Goal: Task Accomplishment & Management: Complete application form

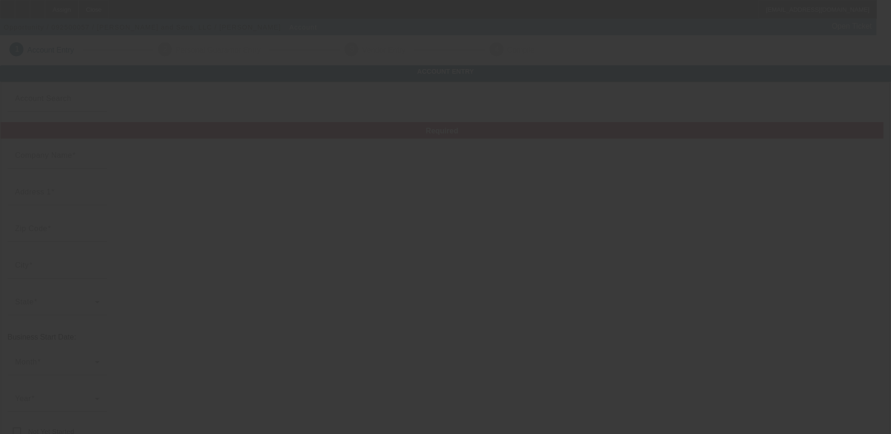
type input "[PERSON_NAME] and Sons, LLC"
type input "671 Woodbine Dr"
type input "29115"
type input "Orangeburg"
type input "(803) 614-5605"
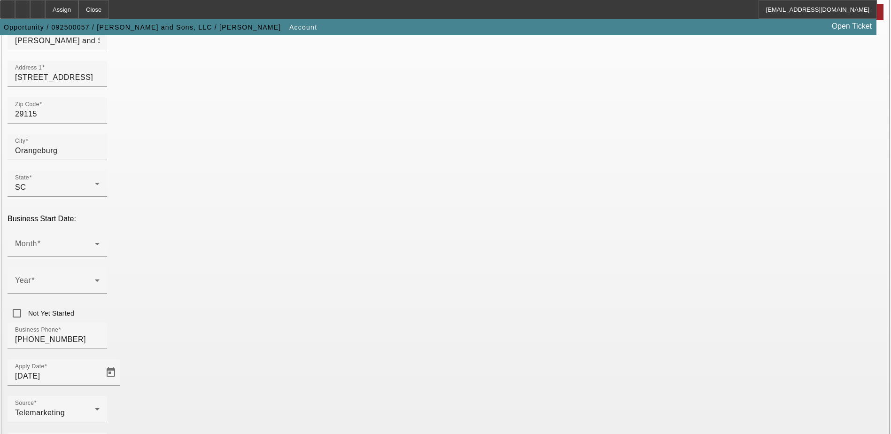
scroll to position [141, 0]
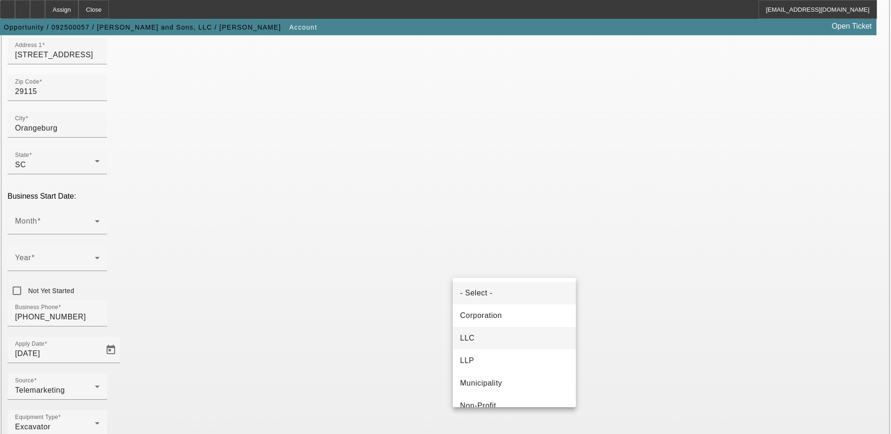
click at [502, 332] on mat-option "LLC" at bounding box center [514, 338] width 123 height 23
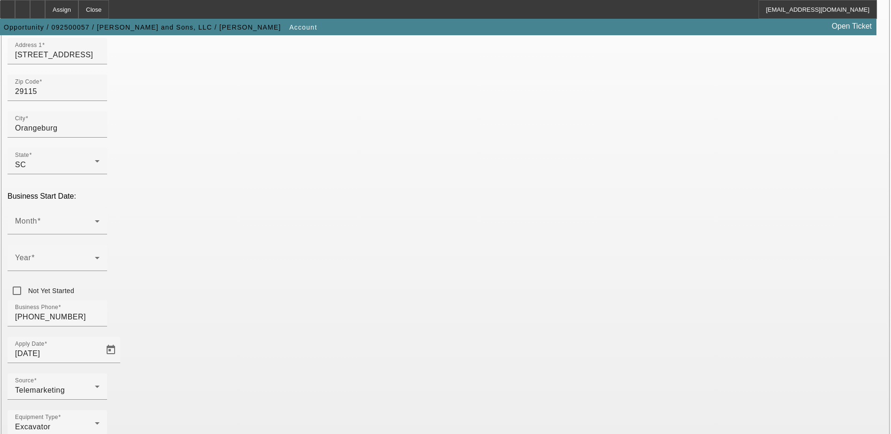
paste input "824303666"
type input "824303666"
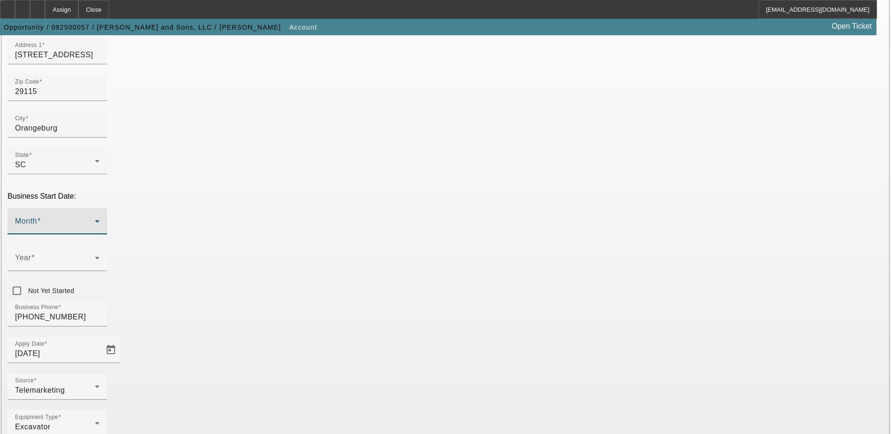
click at [95, 219] on span at bounding box center [55, 224] width 80 height 11
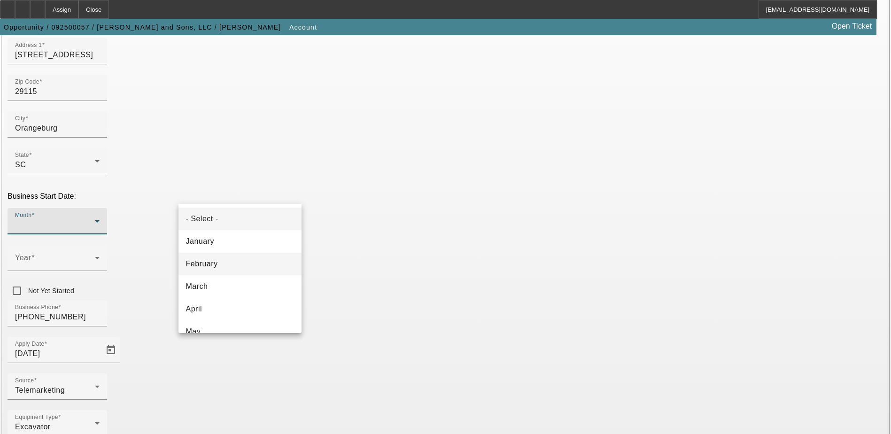
click at [218, 261] on mat-option "February" at bounding box center [239, 264] width 123 height 23
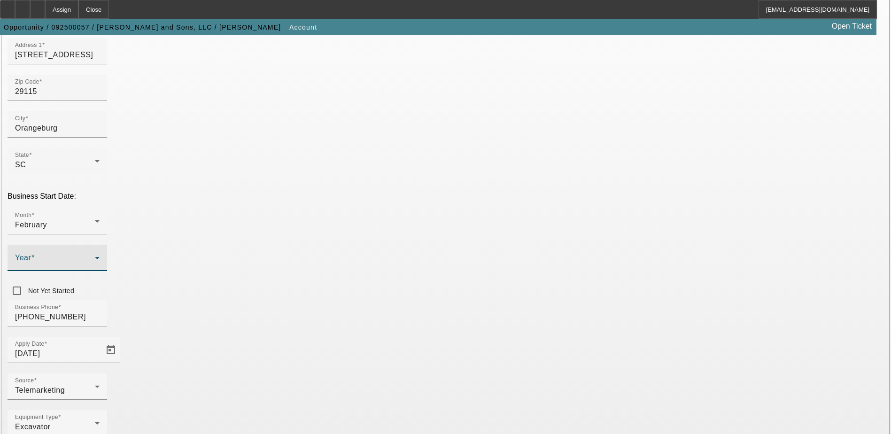
click at [95, 256] on span at bounding box center [55, 261] width 80 height 11
click at [341, 297] on mat-option "2018" at bounding box center [342, 303] width 54 height 23
click at [400, 300] on div "Business Phone (803) 614-5605" at bounding box center [446, 318] width 876 height 37
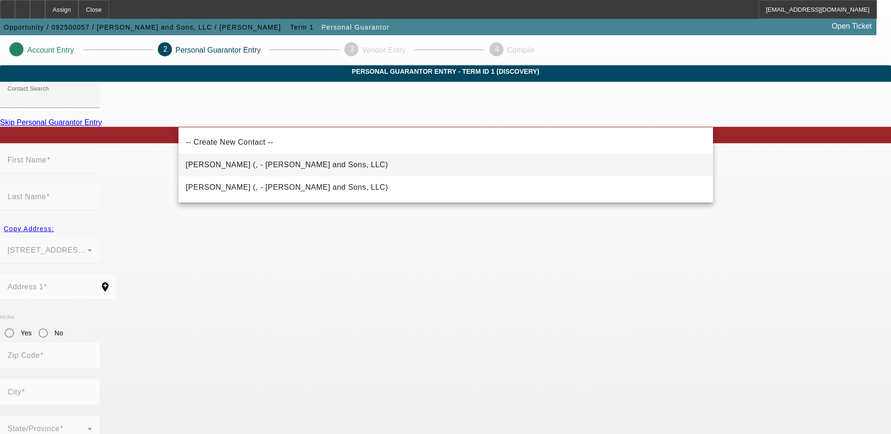
click at [323, 165] on mat-option "Keitt, Jocolby (, - William Keitt and Sons, LLC)" at bounding box center [445, 165] width 534 height 23
type input "Keitt, Jocolby (, - William Keitt and Sons, LLC)"
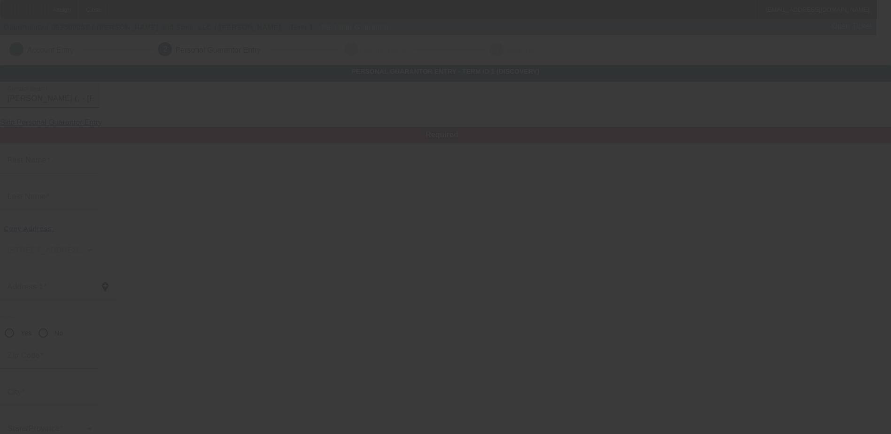
type input "Jocolby"
type input "Keitt"
radio input "true"
type input "(803) 614-5605"
type input "williekeittandsonsllc@gmail.com"
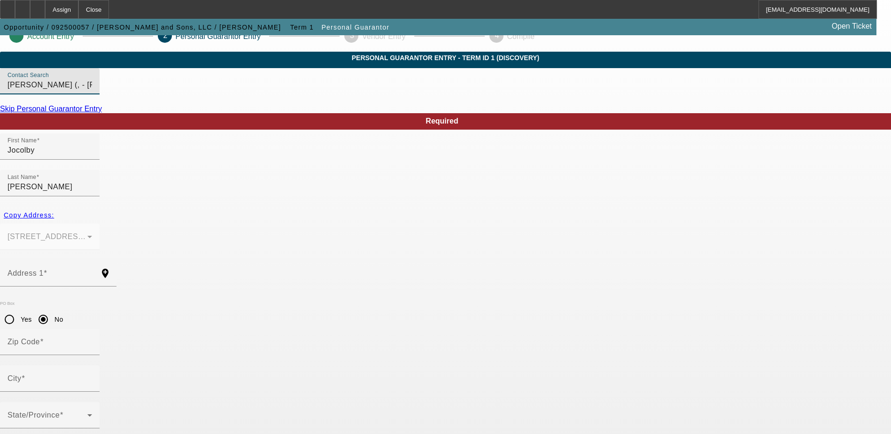
scroll to position [25, 0]
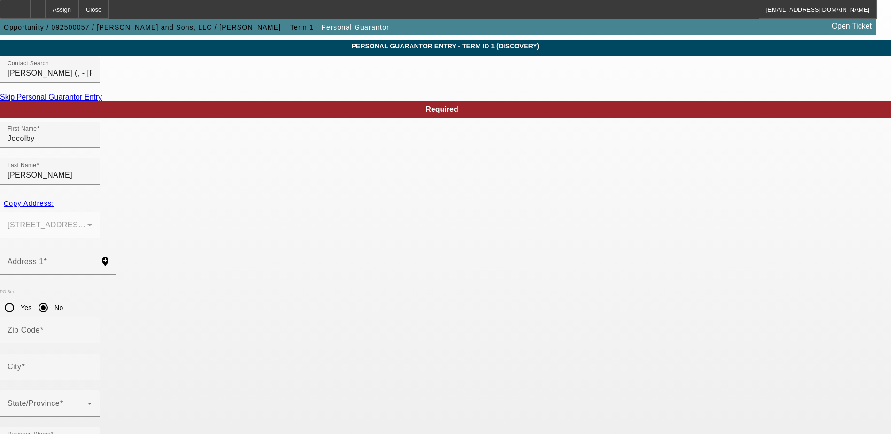
paste input "249-57-3234"
type input "249-57-3234"
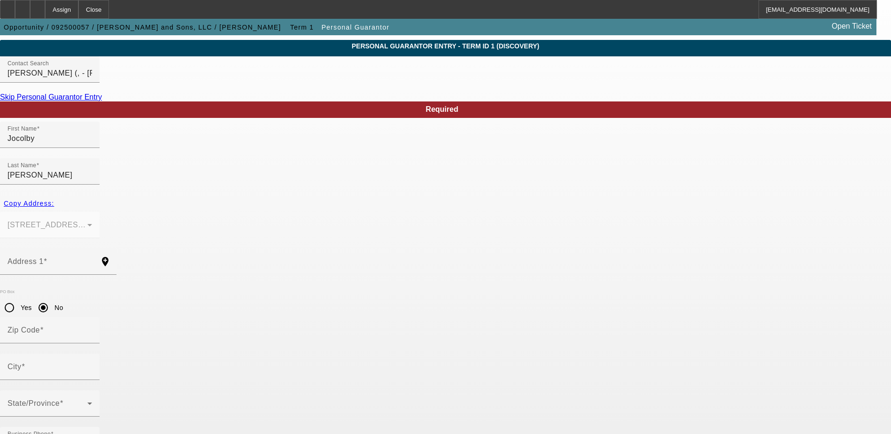
type input "100"
click at [54, 200] on span "Copy Address:" at bounding box center [29, 204] width 50 height 8
type input "671 Woodbine Dr"
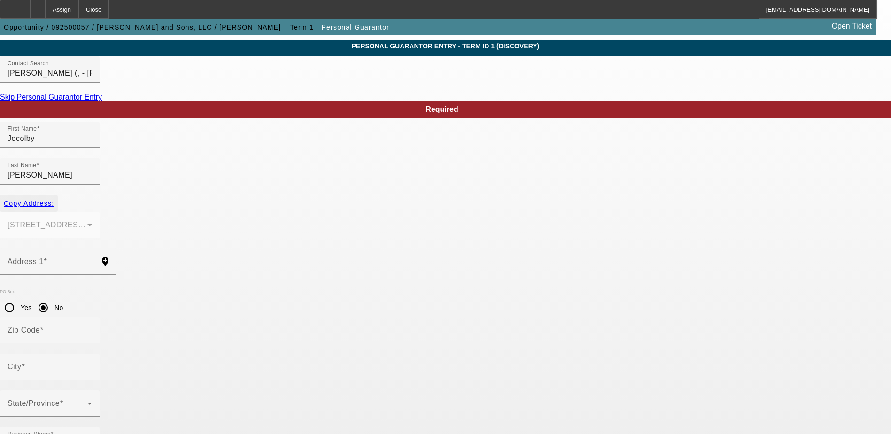
radio input "false"
type input "29115"
type input "Orangeburg"
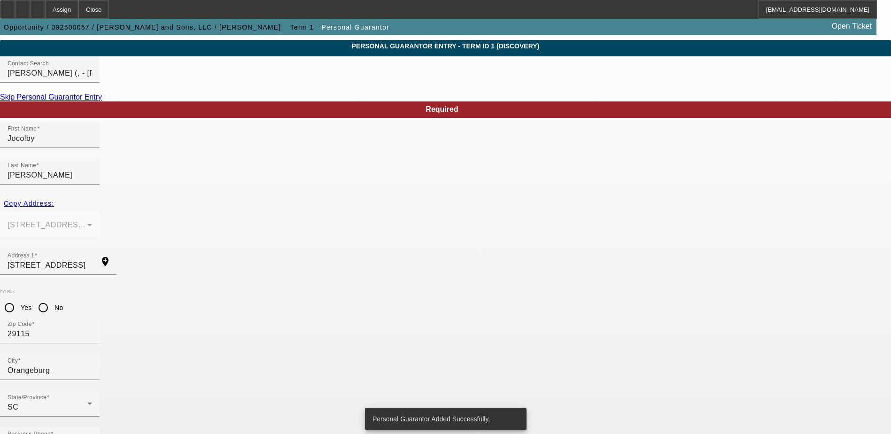
scroll to position [0, 0]
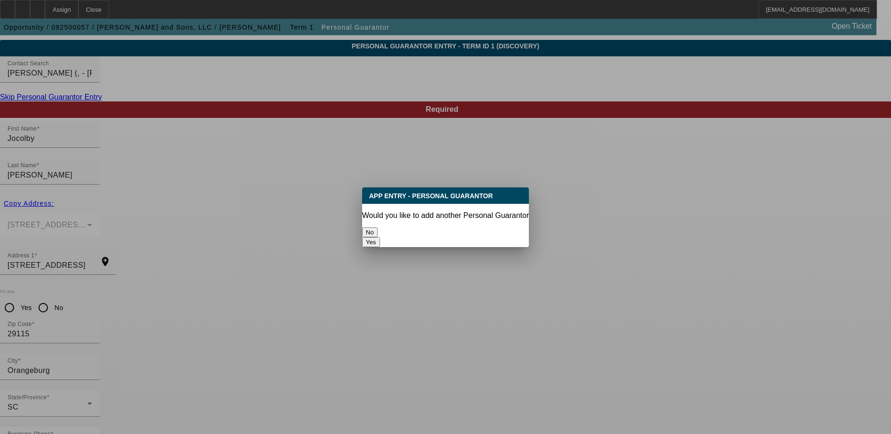
click at [377, 231] on button "No" at bounding box center [369, 232] width 15 height 10
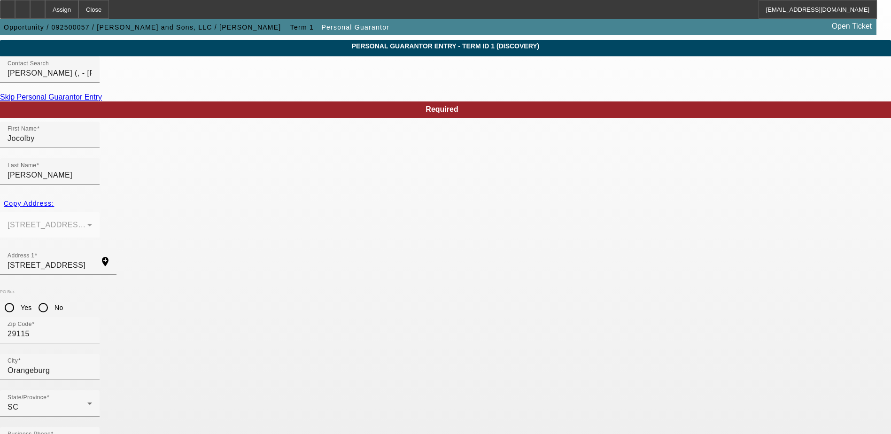
scroll to position [25, 0]
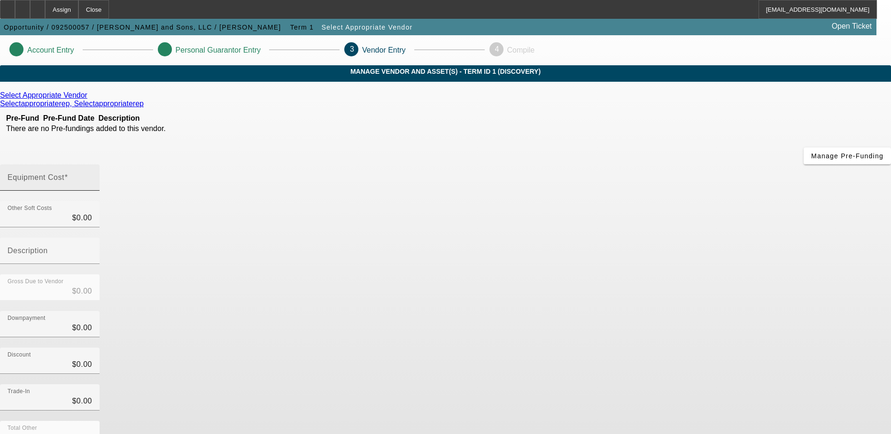
click at [64, 173] on mat-label "Equipment Cost" at bounding box center [36, 177] width 57 height 8
click at [92, 176] on input "Equipment Cost" at bounding box center [50, 181] width 85 height 11
type input "2"
type input "$2.00"
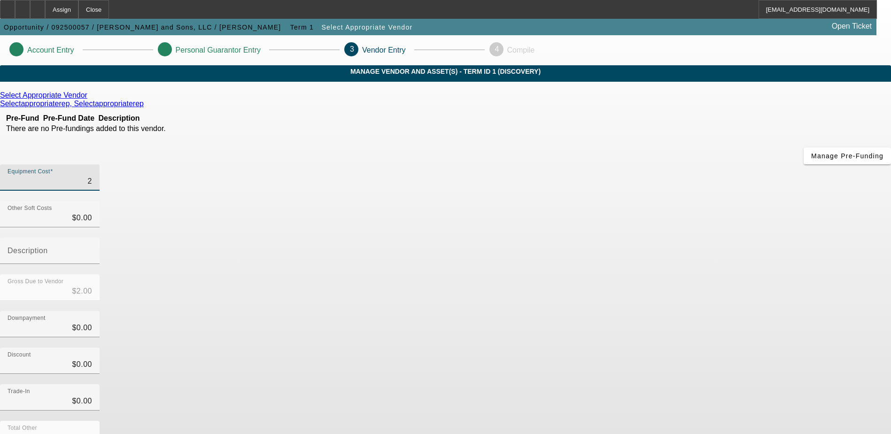
type input "23"
type input "$23.00"
type input "233"
type input "$233.00"
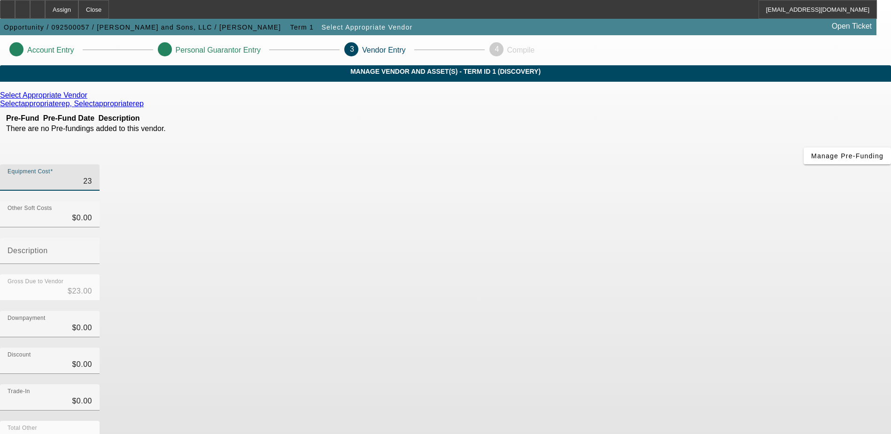
type input "$233.00"
type input "2330"
type input "$2,330.00"
type input "23300"
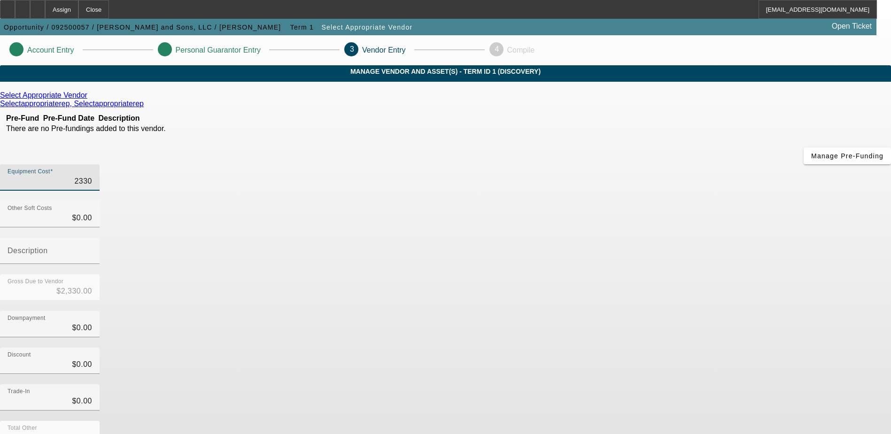
type input "$23,300.00"
type input "233000"
type input "$233,000.00"
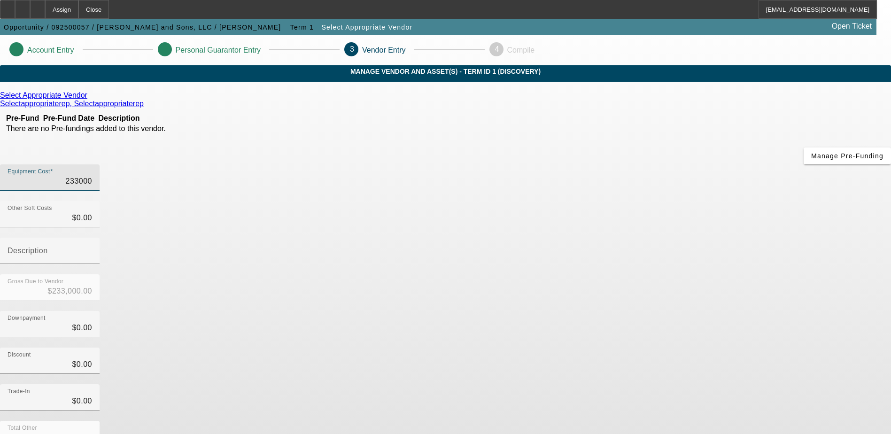
type input "$233,000.00"
click at [595, 164] on div "Equipment Cost $233,000.00" at bounding box center [445, 182] width 891 height 37
click at [90, 99] on icon at bounding box center [90, 95] width 0 height 8
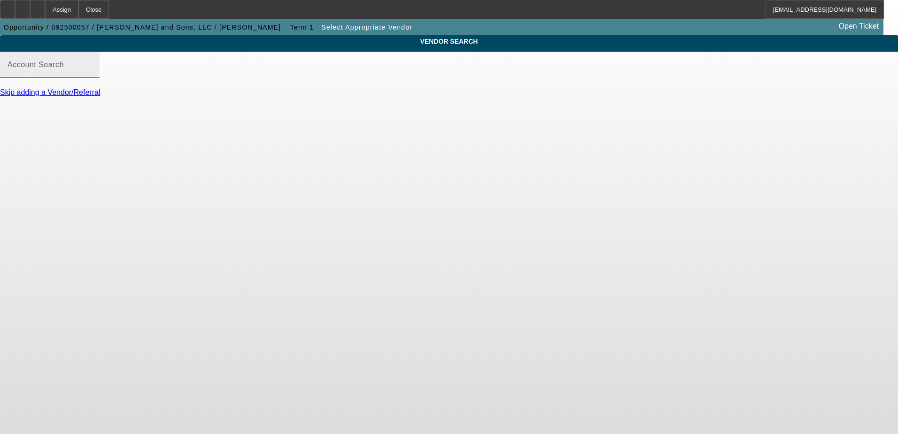
click at [92, 74] on input "Account Search" at bounding box center [50, 68] width 85 height 11
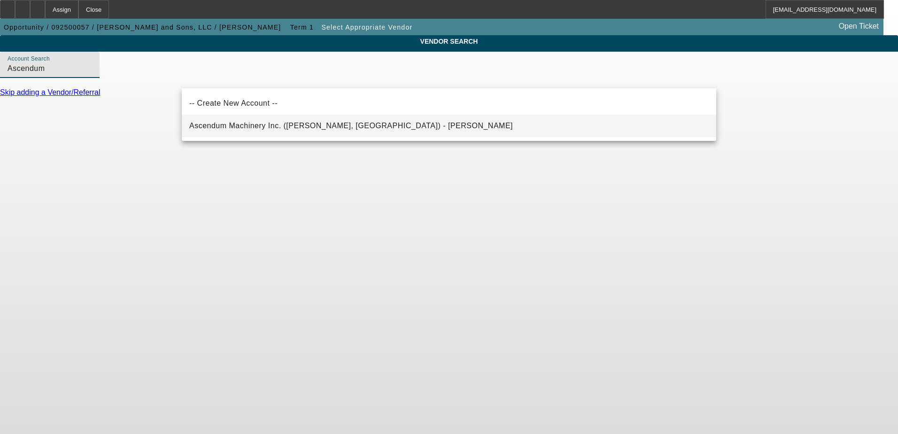
click at [317, 131] on span "Ascendum Machinery Inc. (Garner, NC) - Newman, Marcela" at bounding box center [350, 125] width 323 height 11
type input "Ascendum Machinery Inc. (Garner, NC) - Newman, Marcela"
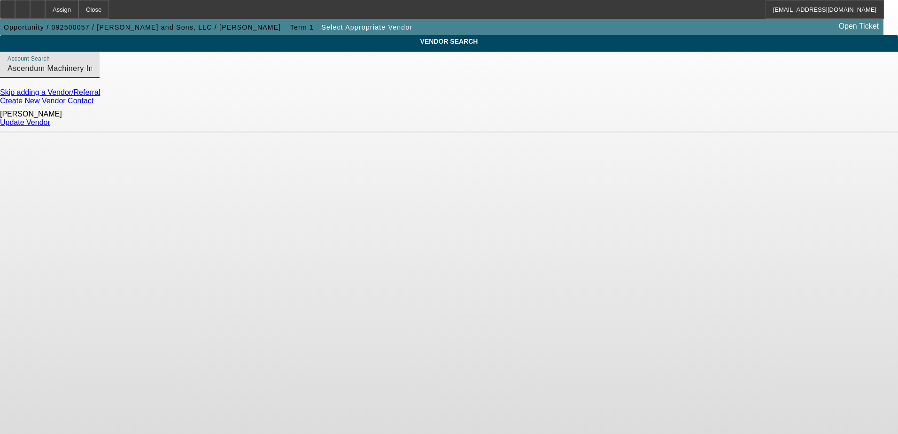
click at [50, 119] on link "Update Vendor" at bounding box center [25, 122] width 50 height 8
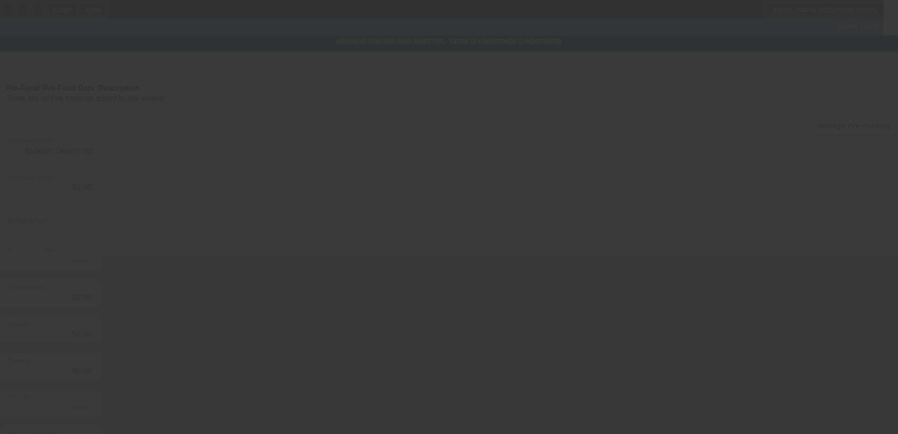
type input "$233,000.00"
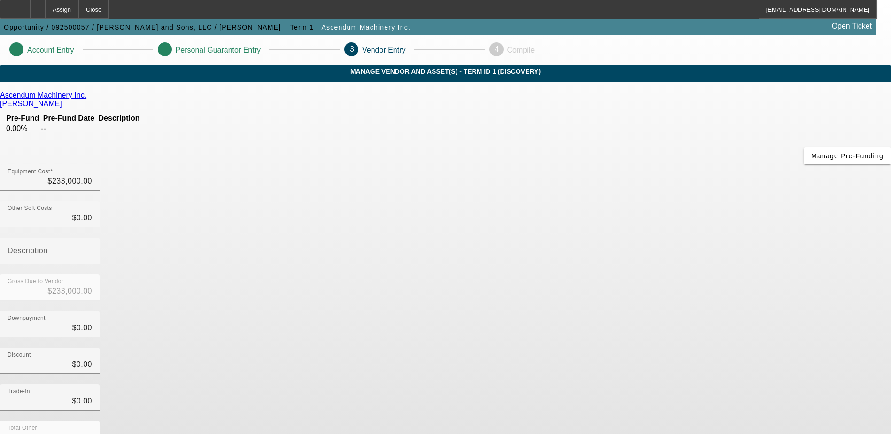
click at [637, 311] on div "Downpayment $0.00" at bounding box center [445, 329] width 891 height 37
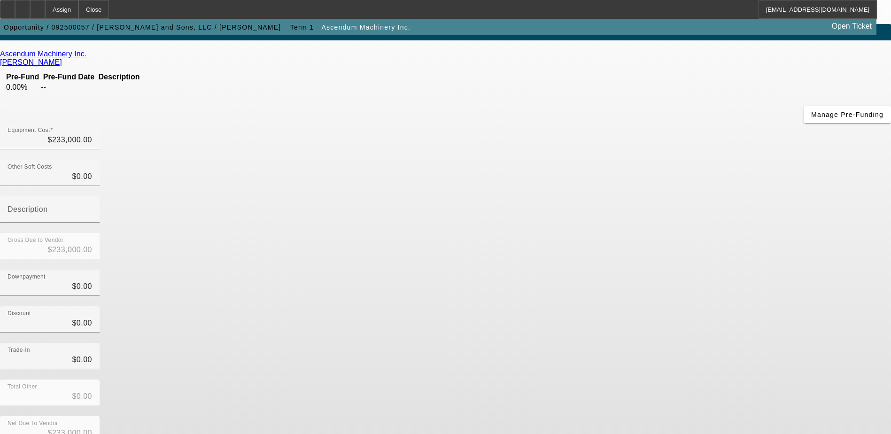
scroll to position [42, 0]
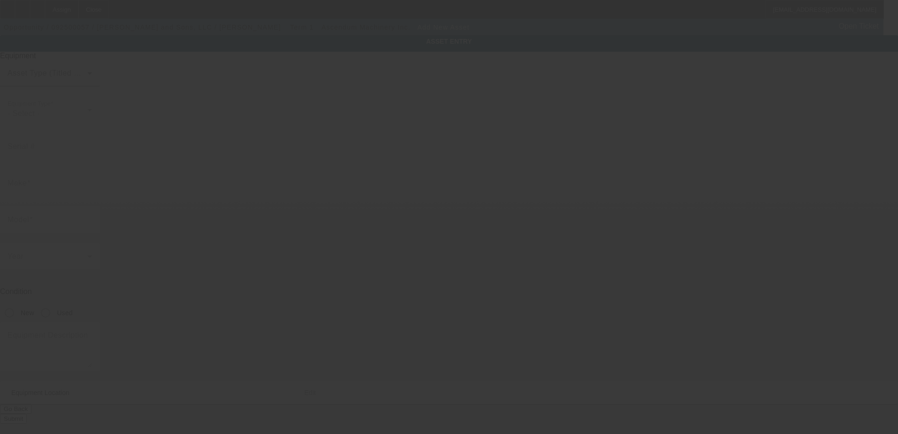
type input "671 Woodbine Dr"
type input "Orangeburg"
type input "29115"
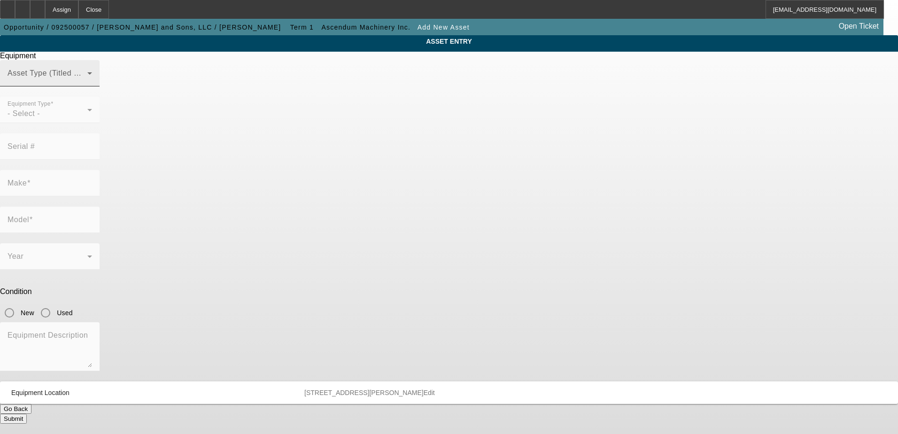
click at [87, 83] on span at bounding box center [48, 76] width 80 height 11
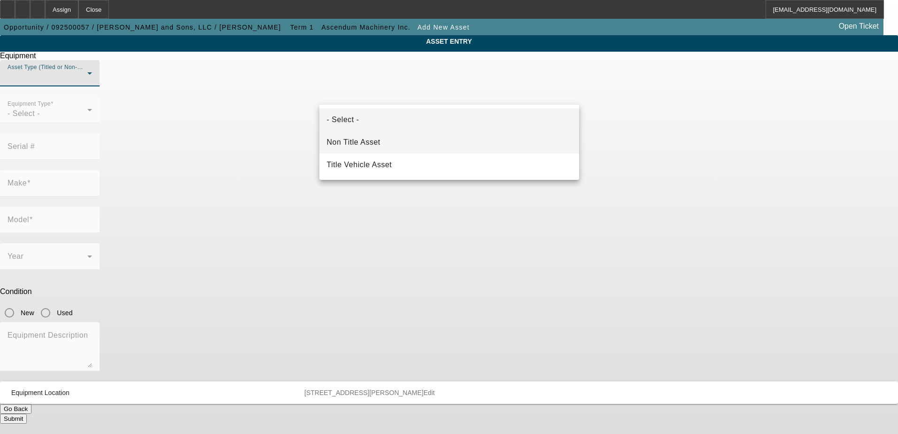
click at [389, 145] on mat-option "Non Title Asset" at bounding box center [449, 142] width 260 height 23
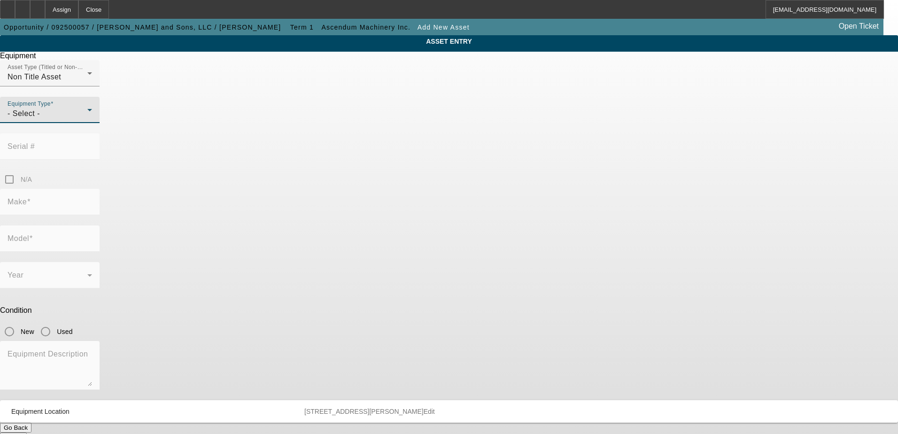
click at [87, 119] on div "- Select -" at bounding box center [48, 113] width 80 height 11
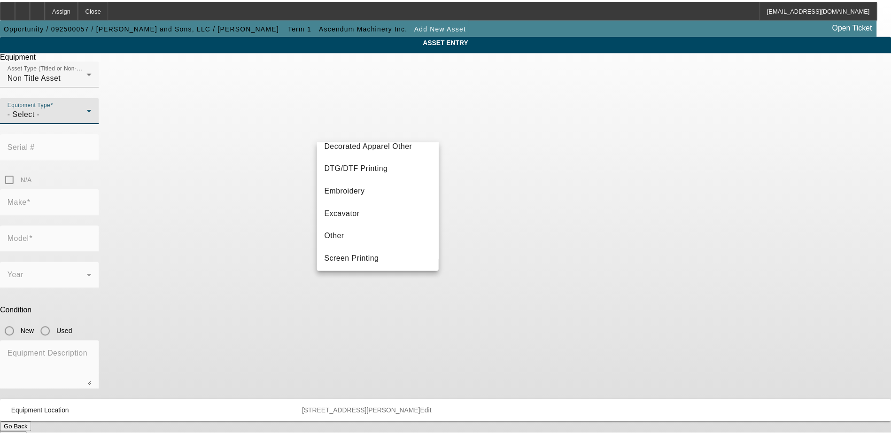
scroll to position [141, 0]
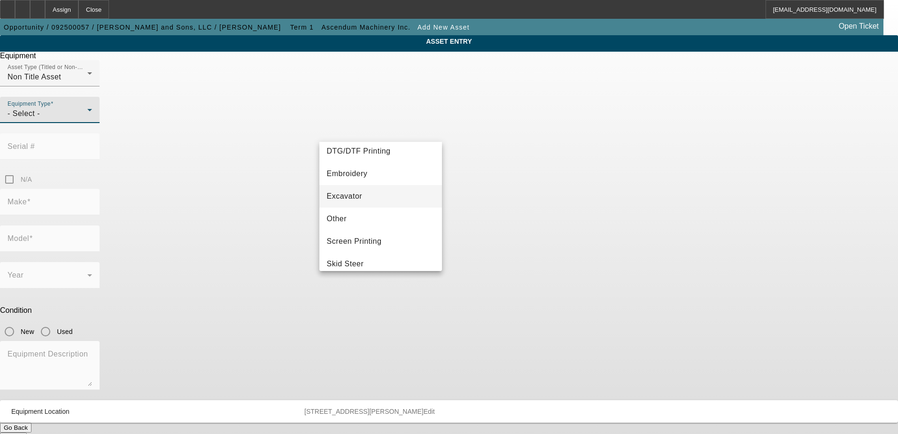
click at [358, 192] on span "Excavator" at bounding box center [345, 196] width 36 height 11
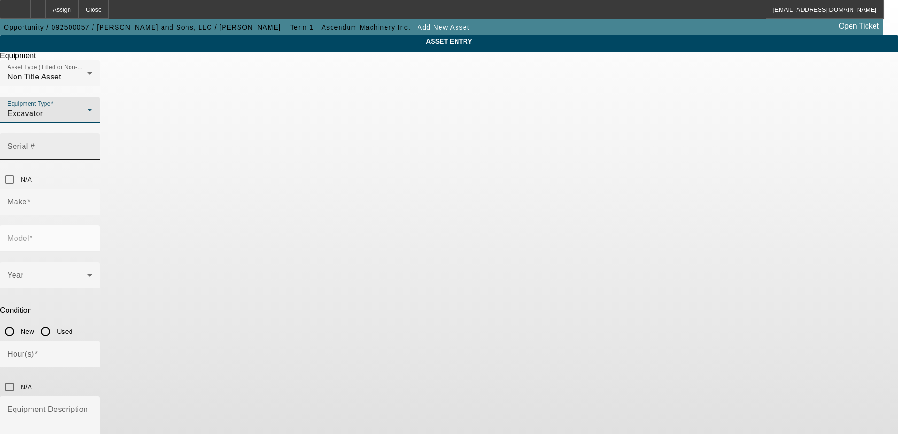
click at [35, 142] on mat-label "Serial #" at bounding box center [21, 146] width 27 height 8
click at [92, 145] on input "Serial #" at bounding box center [50, 150] width 85 height 11
paste input "230F410339"
type input "230F410339"
click at [549, 142] on div "Asset Type (Titled or Non-Titled) Non Title Asset Equipment Type Excavator Seri…" at bounding box center [449, 124] width 898 height 129
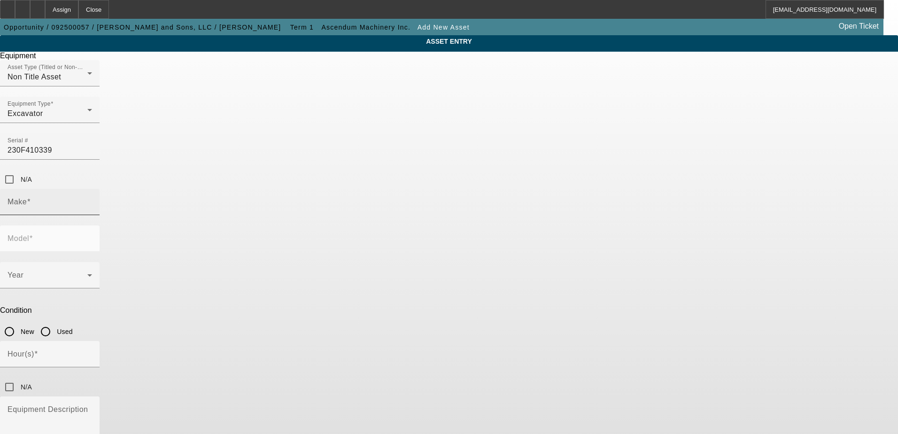
click at [92, 200] on input "Make" at bounding box center [50, 205] width 85 height 11
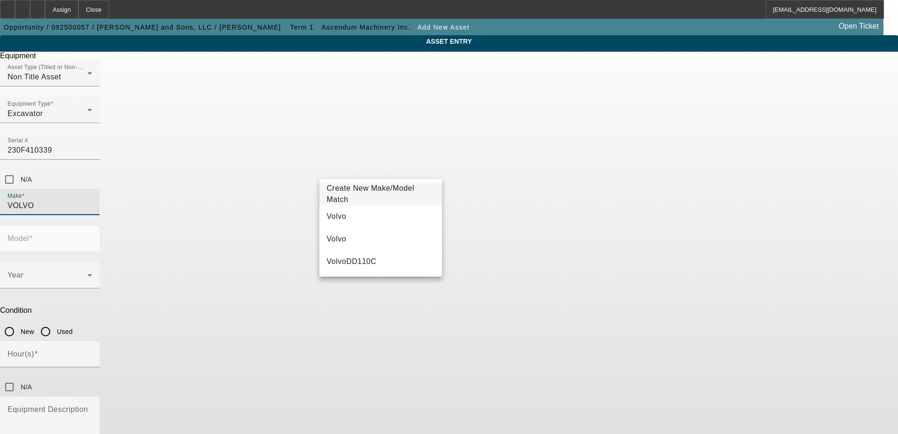
click at [368, 221] on mat-option "Volvo" at bounding box center [380, 216] width 123 height 23
type input "Volvo"
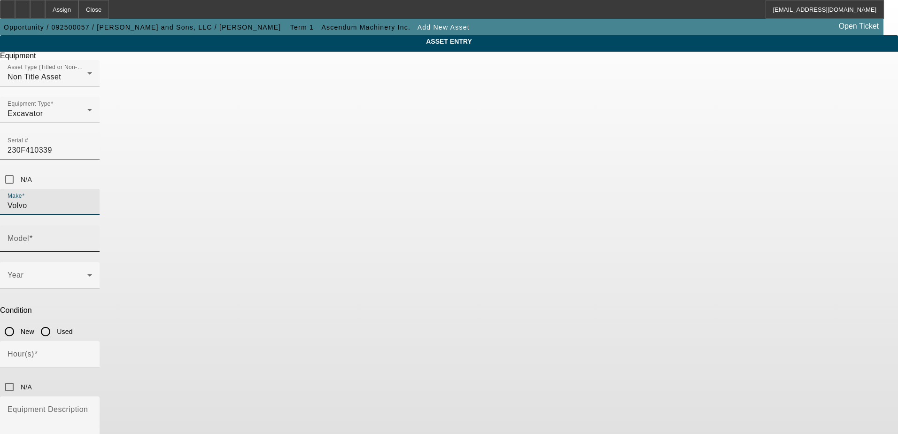
click at [92, 225] on div "Model" at bounding box center [50, 238] width 85 height 26
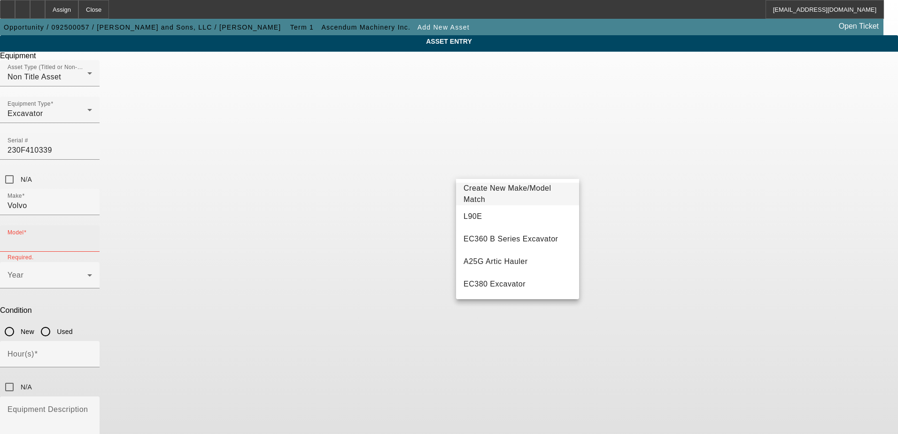
drag, startPoint x: 495, startPoint y: 163, endPoint x: 467, endPoint y: 169, distance: 28.9
click at [92, 237] on input "Model" at bounding box center [50, 242] width 85 height 11
paste input "EC230FL5"
type input "EC230FL5"
click at [530, 192] on span "Create New Make/Model Match" at bounding box center [507, 193] width 88 height 19
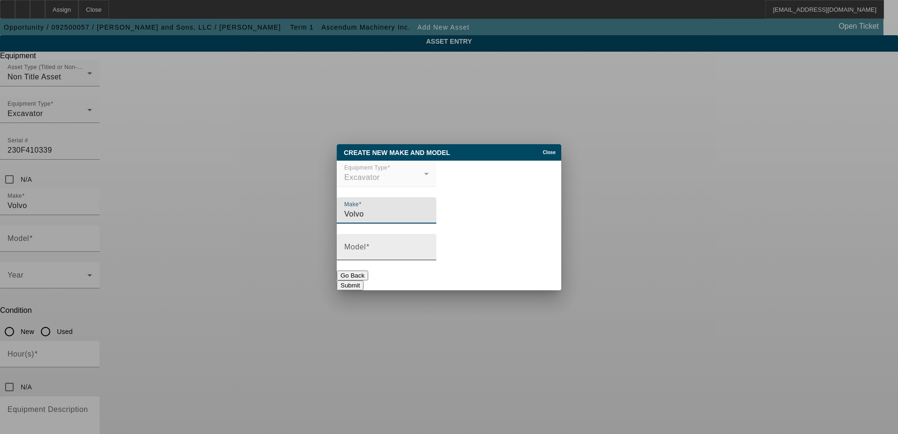
click at [414, 249] on input "Model" at bounding box center [386, 250] width 85 height 11
paste input "EC230FL5"
type input "EC230FL5"
click at [363, 284] on button "Submit" at bounding box center [350, 285] width 27 height 10
click at [363, 282] on button "Submit" at bounding box center [350, 285] width 27 height 10
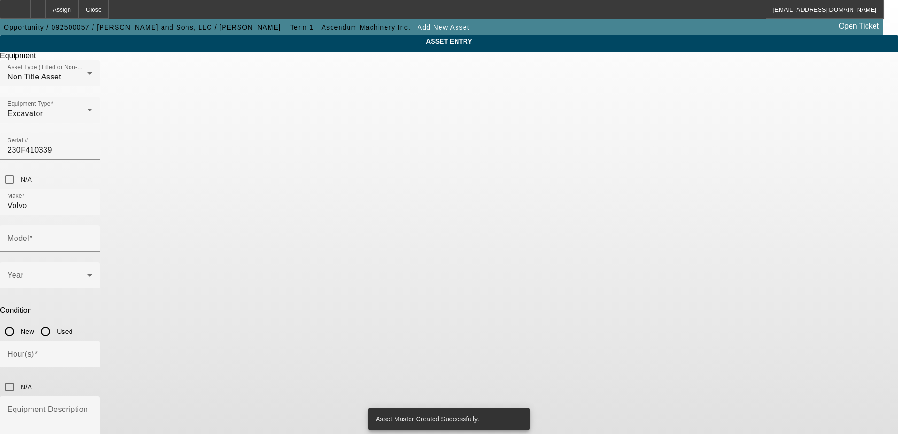
type input "EC230FL5"
click at [55, 322] on input "Used" at bounding box center [45, 331] width 19 height 19
radio input "true"
click at [95, 269] on icon at bounding box center [89, 274] width 11 height 11
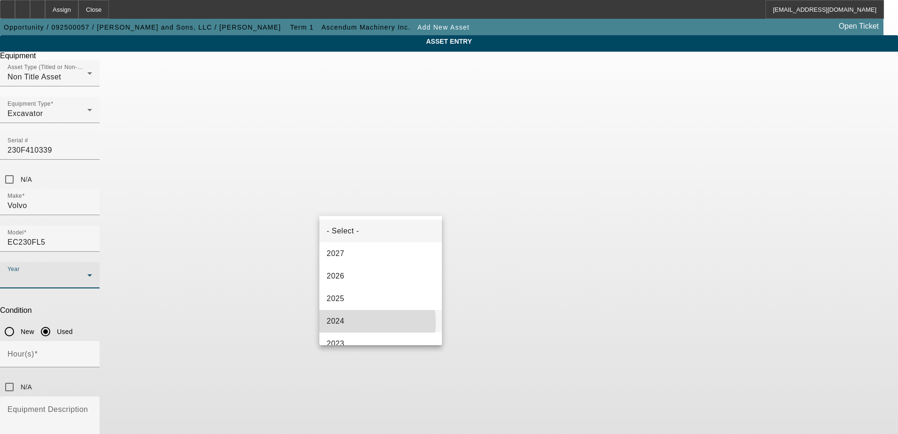
click at [361, 322] on mat-option "2024" at bounding box center [380, 321] width 123 height 23
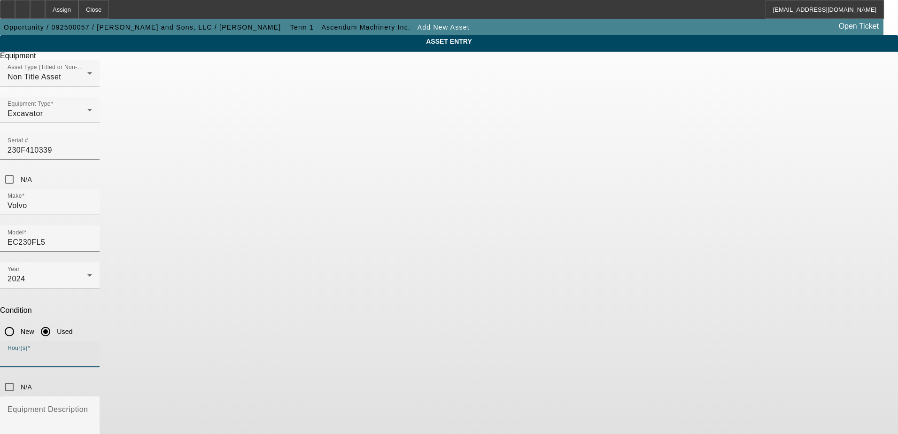
click at [92, 352] on input "Hour(s)" at bounding box center [50, 357] width 85 height 11
type input "8"
click at [557, 262] on div "Year 2024 Condition New Used" at bounding box center [449, 301] width 898 height 79
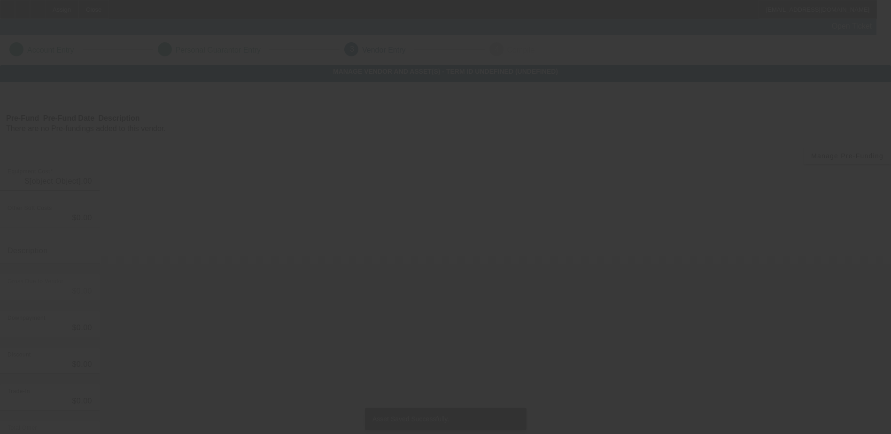
type input "$233,000.00"
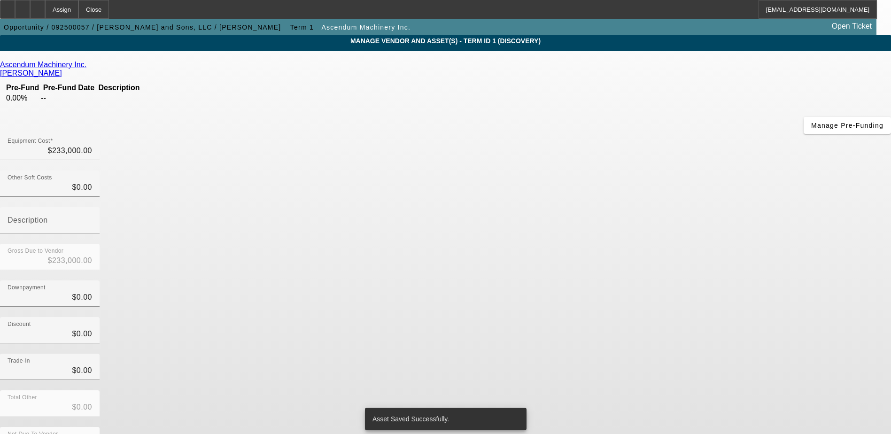
scroll to position [46, 0]
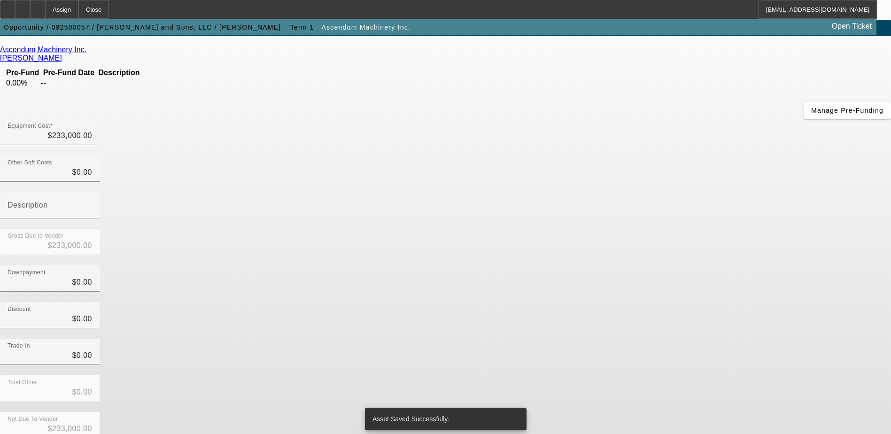
click at [630, 375] on div "Total Other $0.00" at bounding box center [445, 393] width 891 height 37
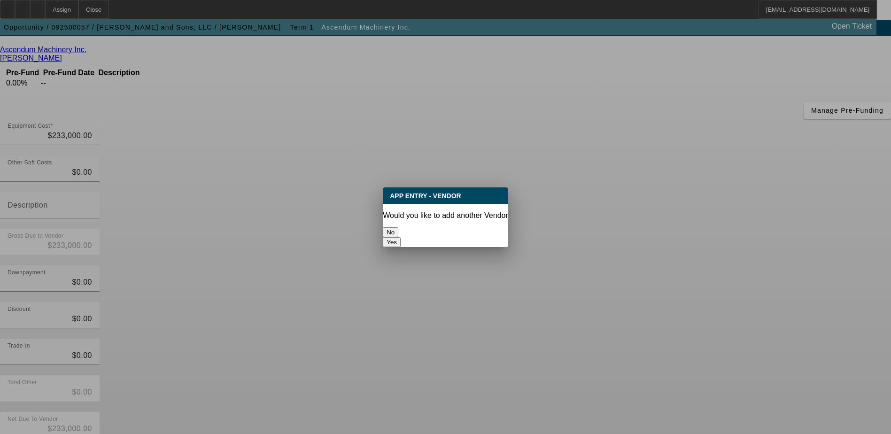
scroll to position [0, 0]
click at [398, 233] on button "No" at bounding box center [390, 232] width 15 height 10
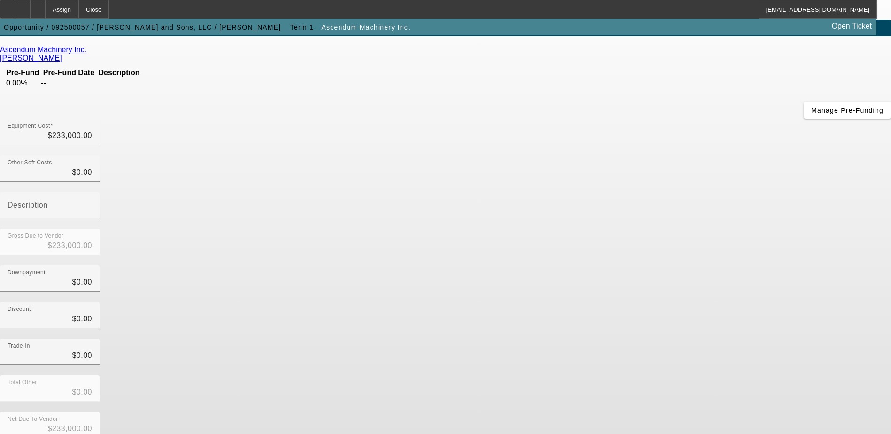
scroll to position [46, 0]
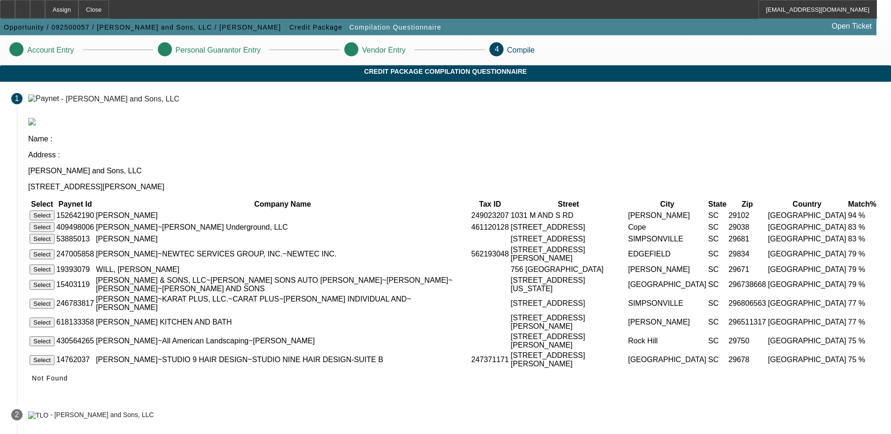
drag, startPoint x: 373, startPoint y: 170, endPoint x: 327, endPoint y: 174, distance: 46.2
click at [327, 210] on td "WILLIE E KEITT" at bounding box center [282, 215] width 374 height 11
copy td "WILLIE E KEITT"
click at [443, 125] on div "Name : Address : William Keitt and Sons, LLC 671 Woodbine Dr Orangeburg SC 2911…" at bounding box center [454, 256] width 874 height 282
click at [54, 210] on button "Select" at bounding box center [42, 215] width 25 height 10
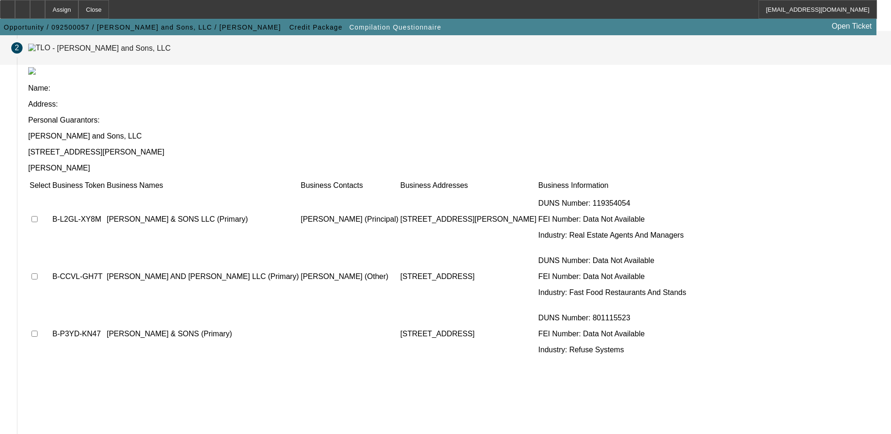
scroll to position [85, 0]
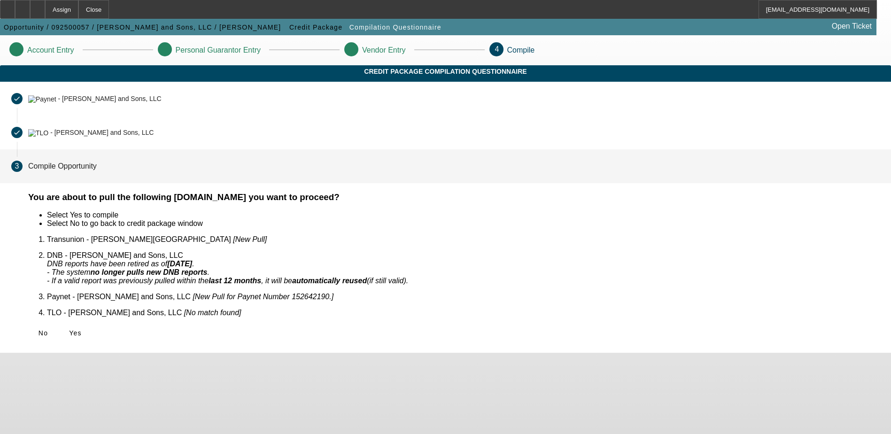
scroll to position [0, 0]
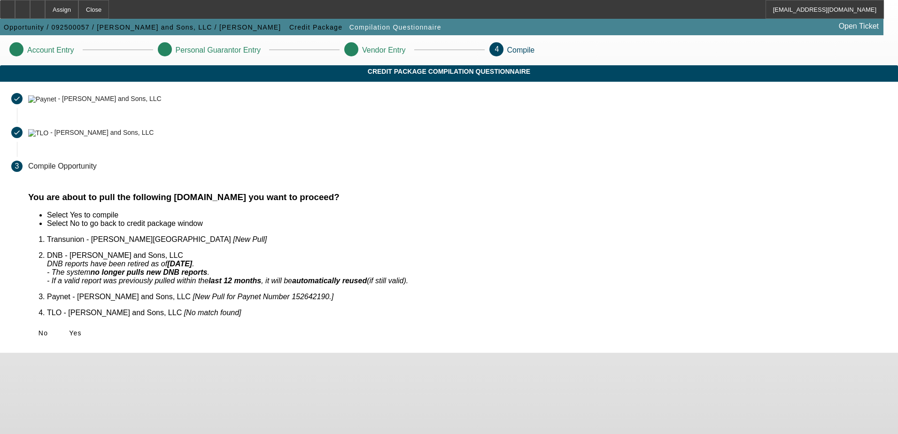
drag, startPoint x: 239, startPoint y: 320, endPoint x: 246, endPoint y: 315, distance: 8.7
click at [69, 329] on icon at bounding box center [69, 333] width 0 height 8
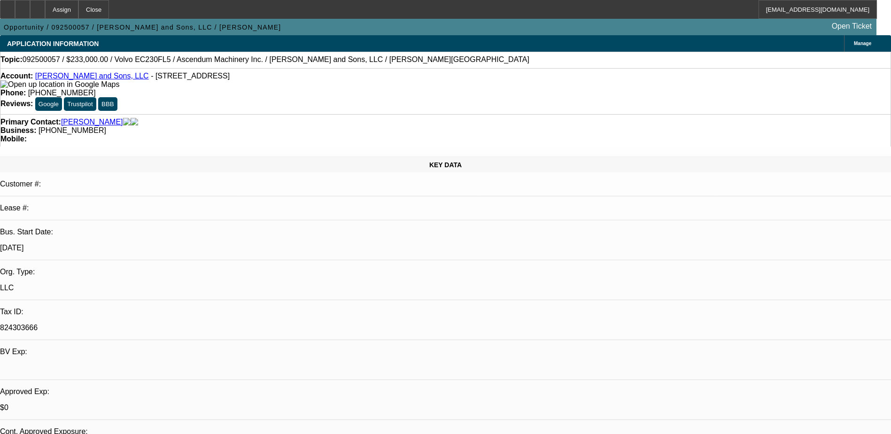
select select "0"
select select "2"
select select "0.1"
select select "1"
select select "2"
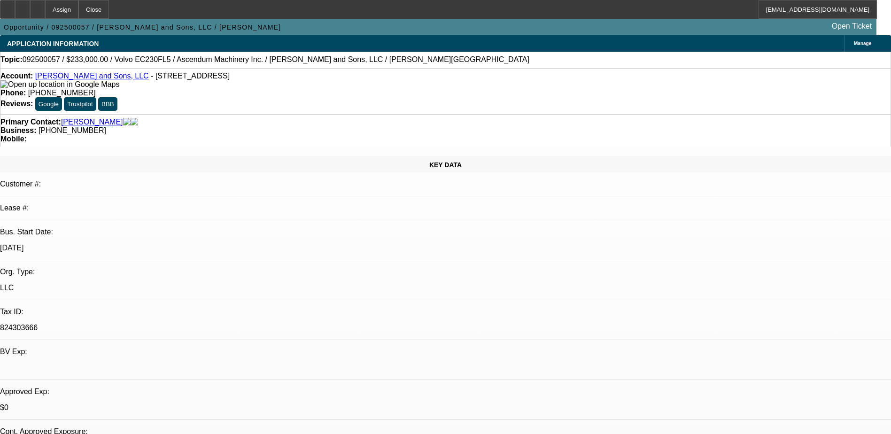
select select "4"
click at [45, 6] on div at bounding box center [37, 9] width 15 height 19
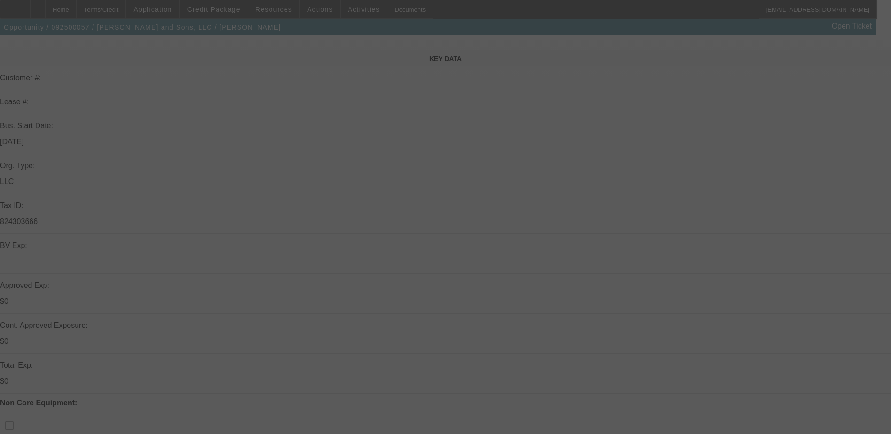
scroll to position [188, 0]
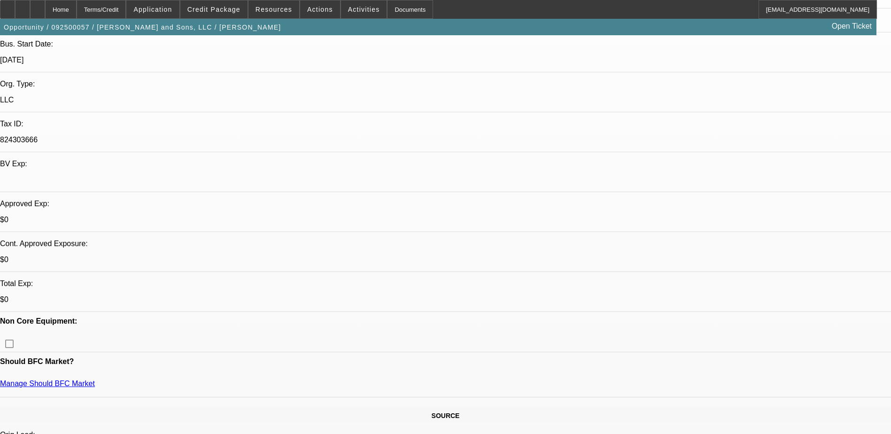
select select "0"
select select "2"
select select "0.1"
select select "4"
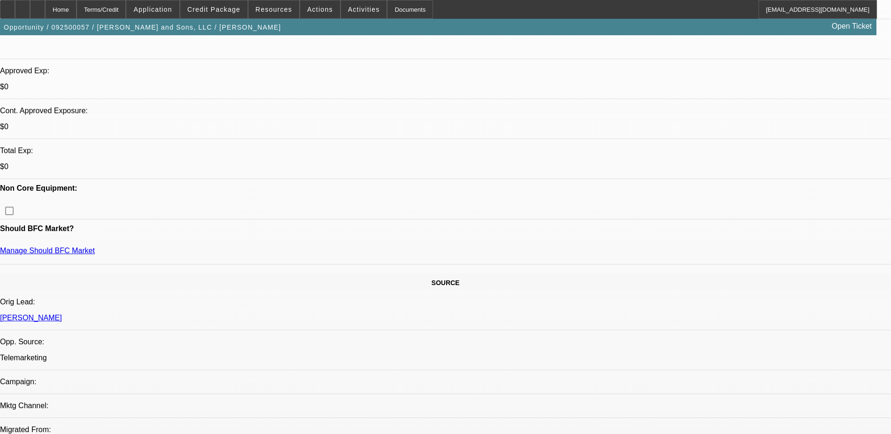
scroll to position [329, 0]
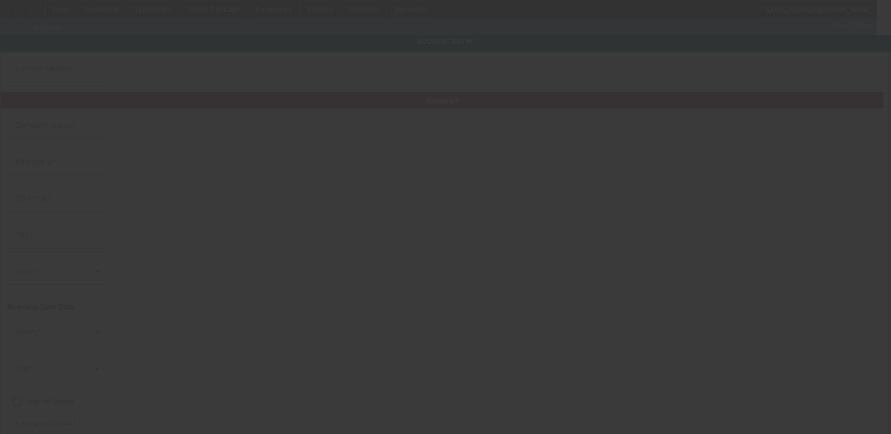
type input "William Keitt and Sons, LLC"
type input "671 Woodbine Dr"
type input "29115"
type input "Orangeburg"
type input "[PHONE_NUMBER]"
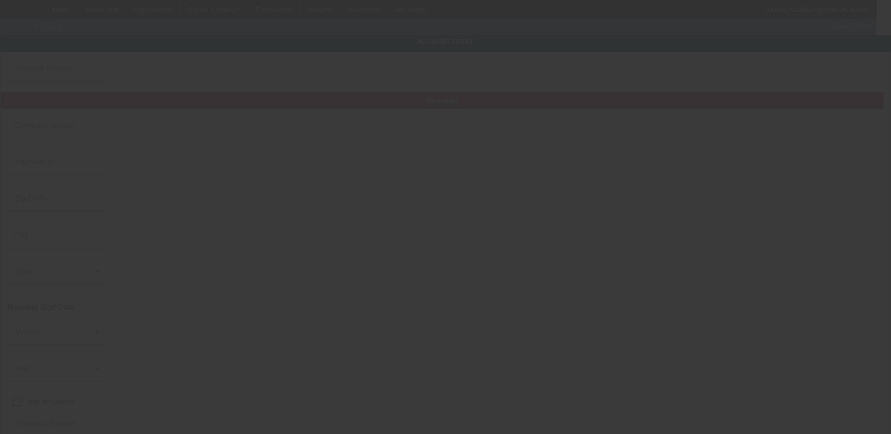
type input "824303666"
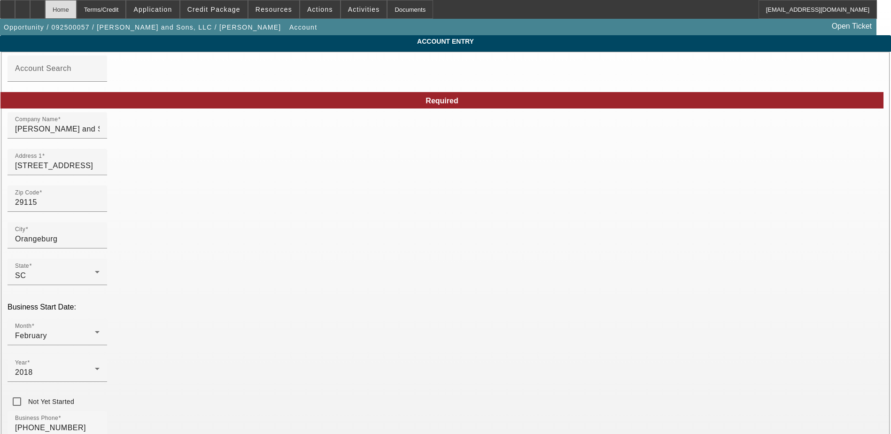
click at [77, 9] on div "Home" at bounding box center [60, 9] width 31 height 19
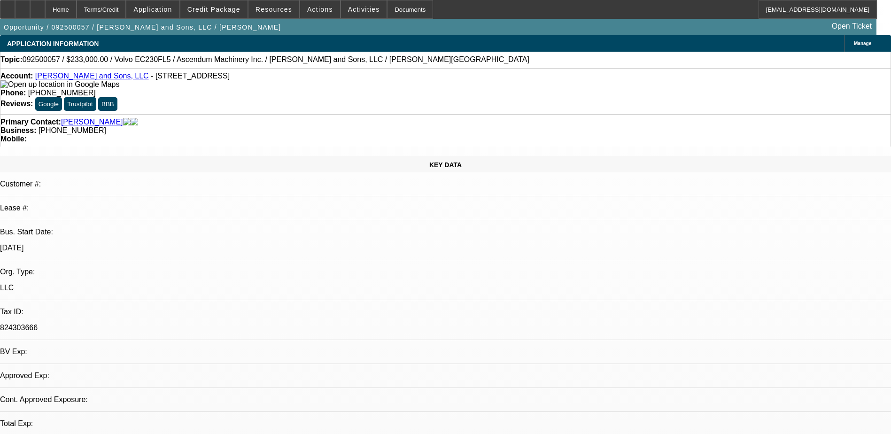
select select "0"
select select "2"
select select "0.1"
select select "4"
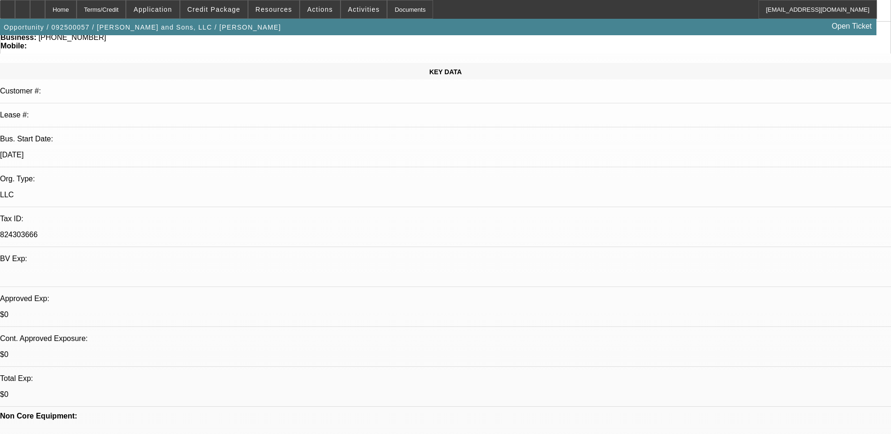
scroll to position [94, 0]
click at [218, 13] on span at bounding box center [213, 9] width 67 height 23
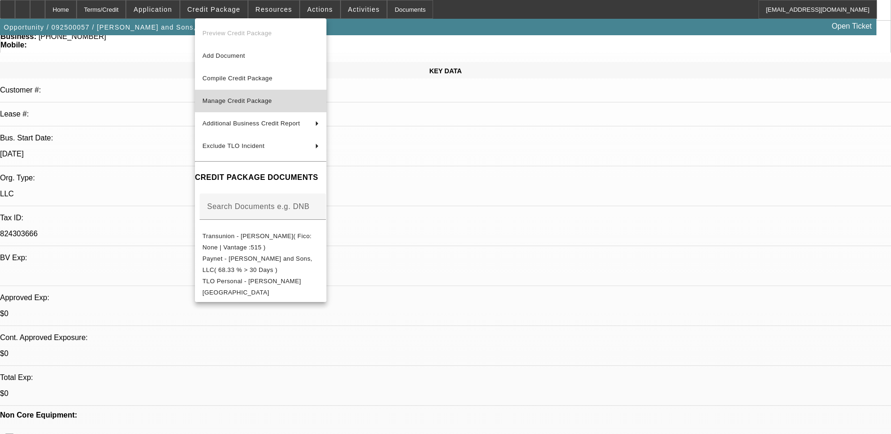
click at [253, 98] on span "Manage Credit Package" at bounding box center [236, 100] width 69 height 7
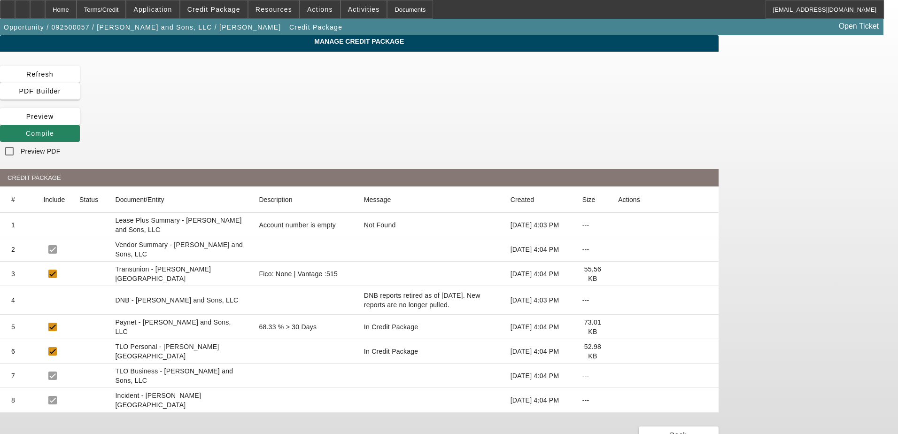
click at [618, 327] on icon at bounding box center [618, 327] width 0 height 0
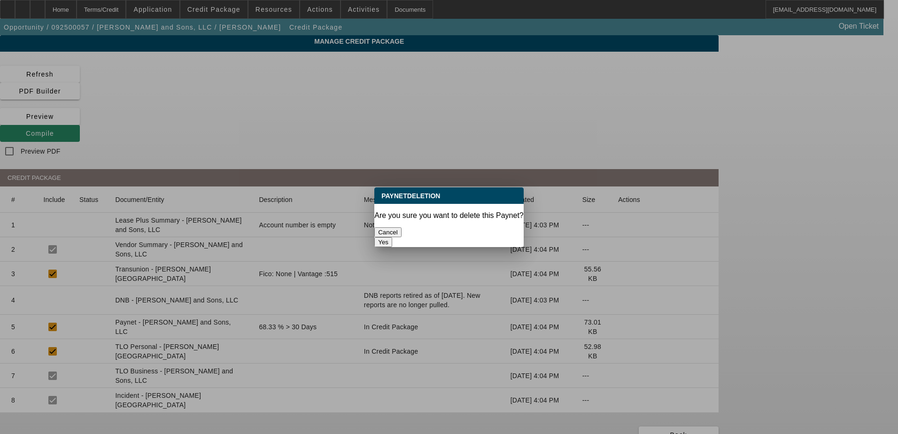
click at [392, 237] on button "Yes" at bounding box center [383, 242] width 18 height 10
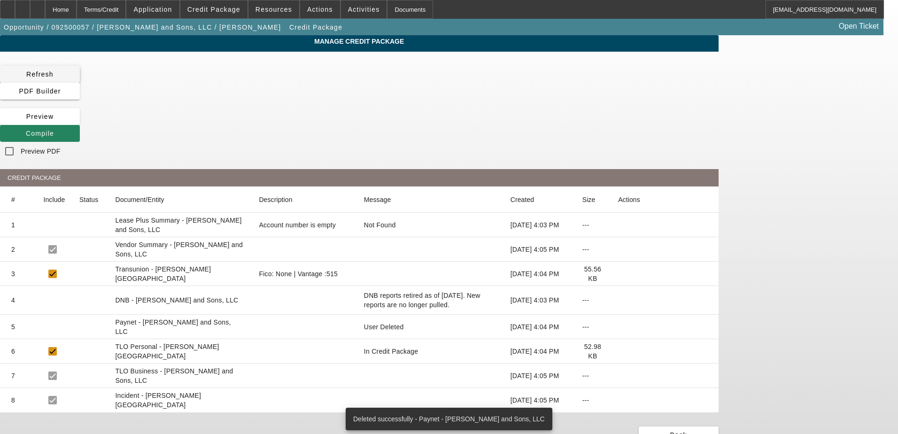
click at [54, 72] on span "Refresh" at bounding box center [39, 74] width 27 height 8
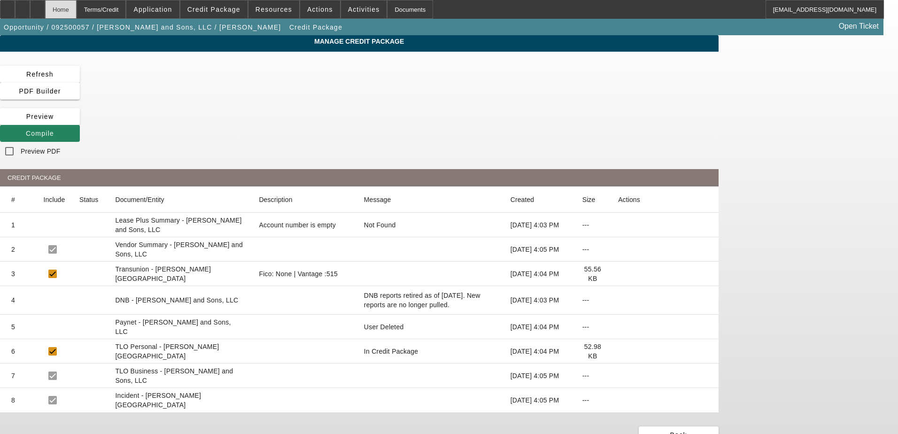
click at [77, 12] on div "Home" at bounding box center [60, 9] width 31 height 19
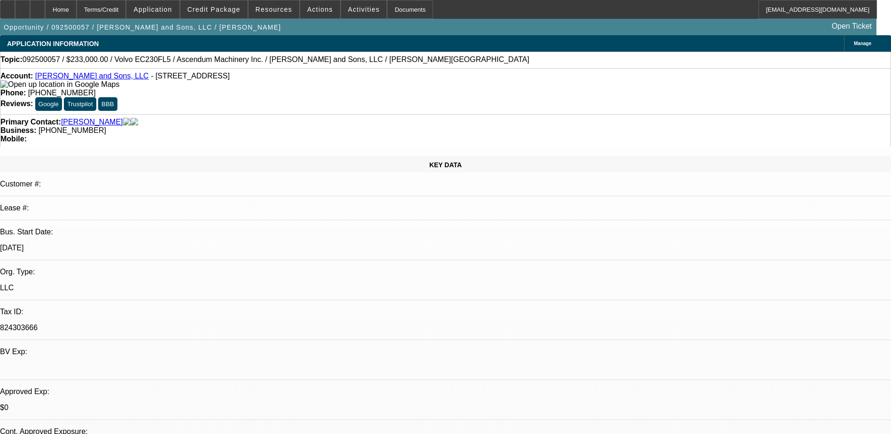
select select "0"
select select "2"
select select "0.1"
select select "4"
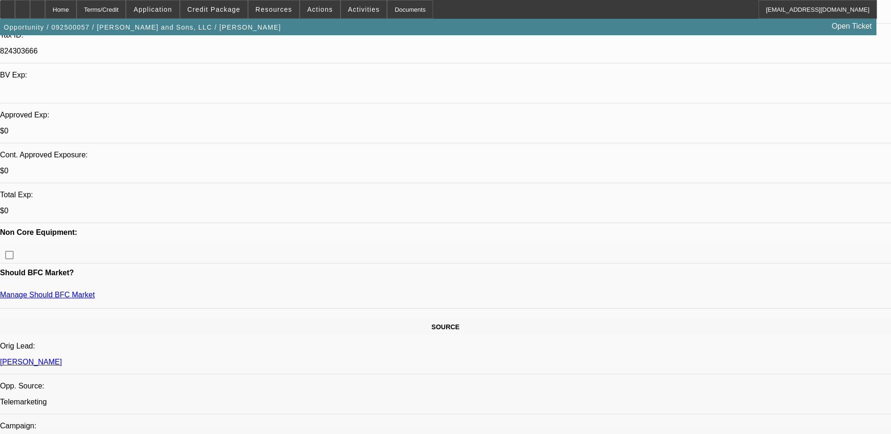
scroll to position [282, 0]
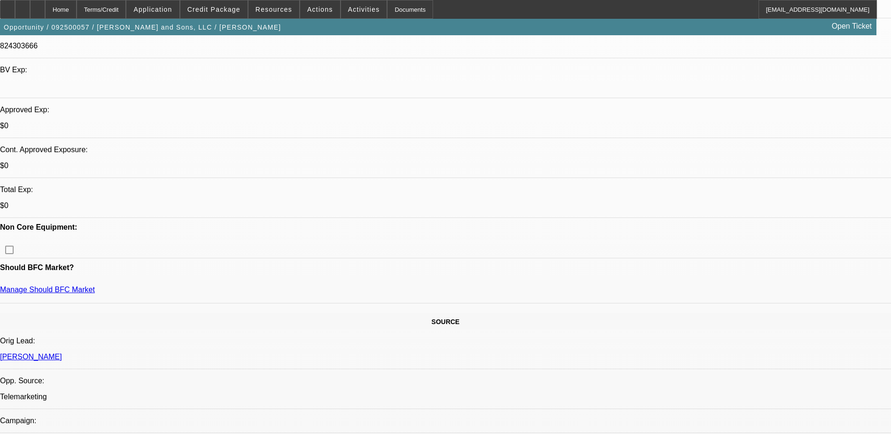
click at [45, 13] on div at bounding box center [37, 9] width 15 height 19
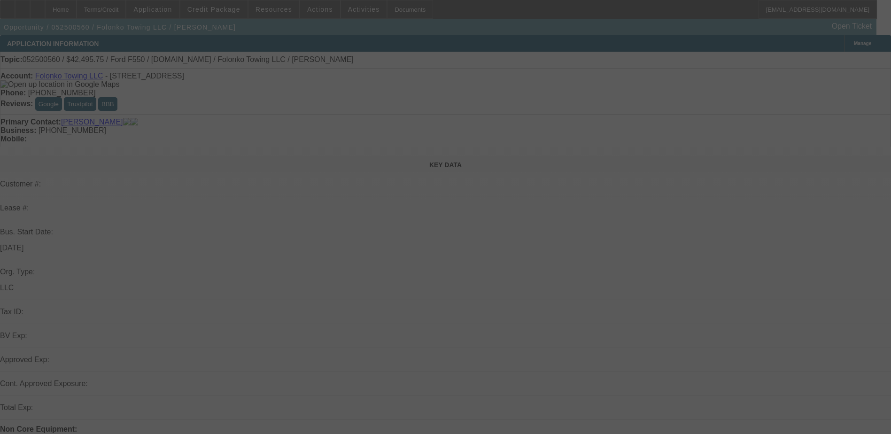
click at [475, 24] on div at bounding box center [445, 217] width 891 height 434
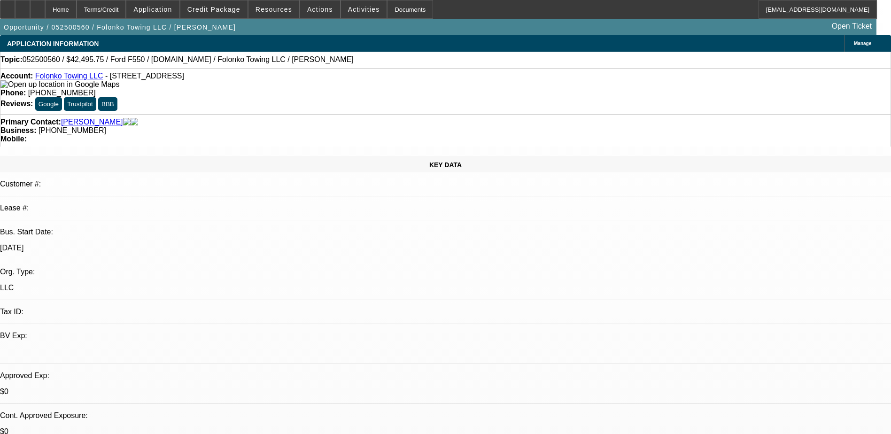
select select "0.15"
select select "0"
select select "0.1"
select select "1"
select select "2"
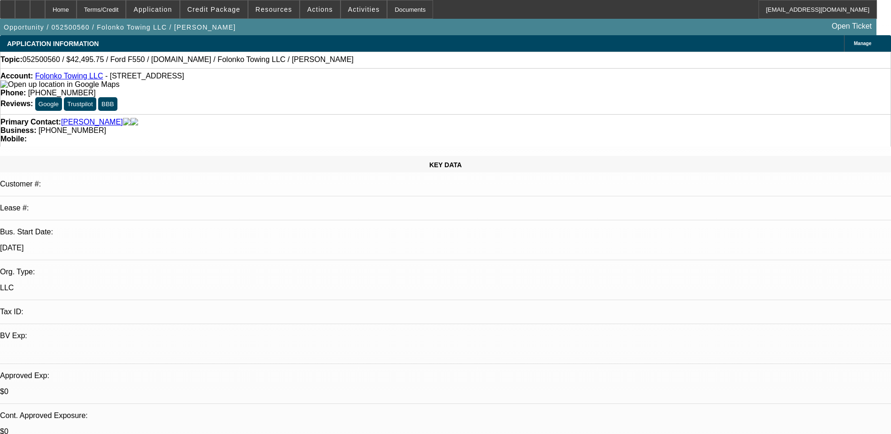
select select "4"
click at [30, 12] on div at bounding box center [22, 9] width 15 height 19
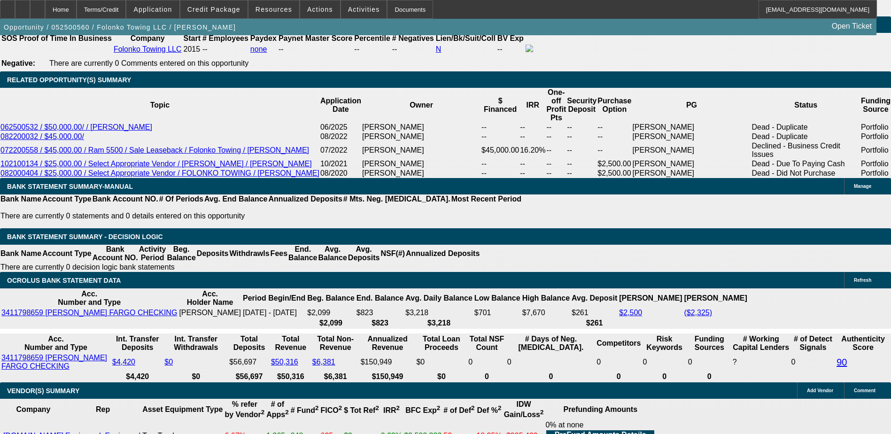
scroll to position [1549, 0]
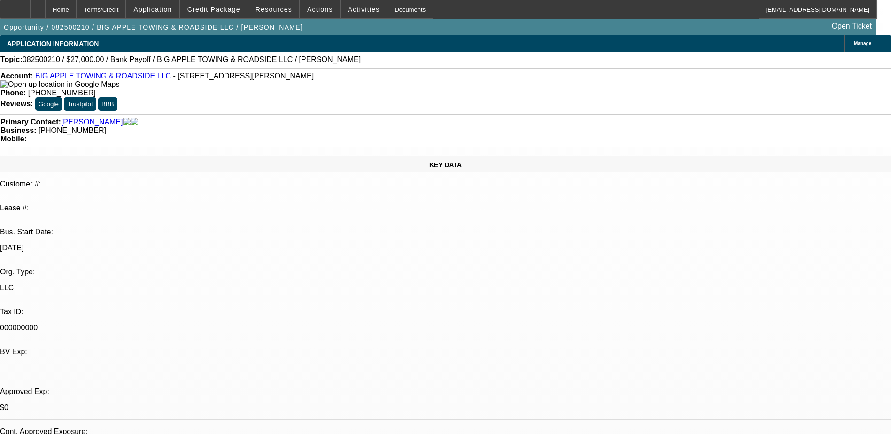
select select "0.1"
select select "2"
select select "0"
select select "6"
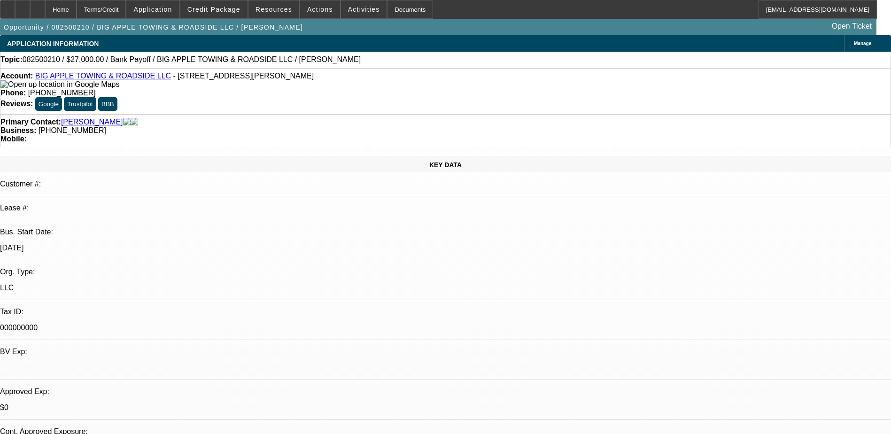
select select "0"
select select "2"
select select "0"
select select "6"
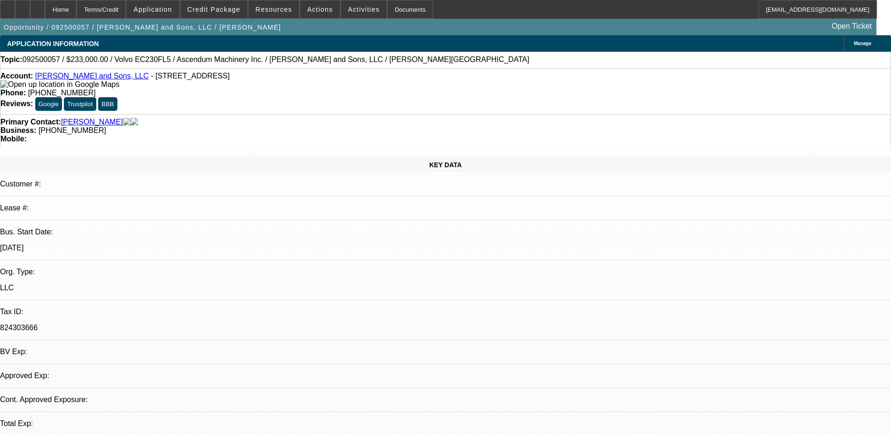
select select "0"
select select "2"
select select "0.1"
select select "1"
select select "2"
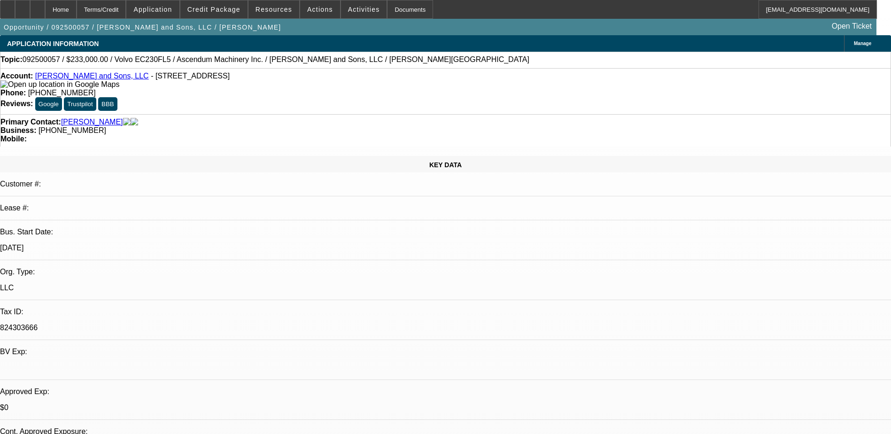
select select "4"
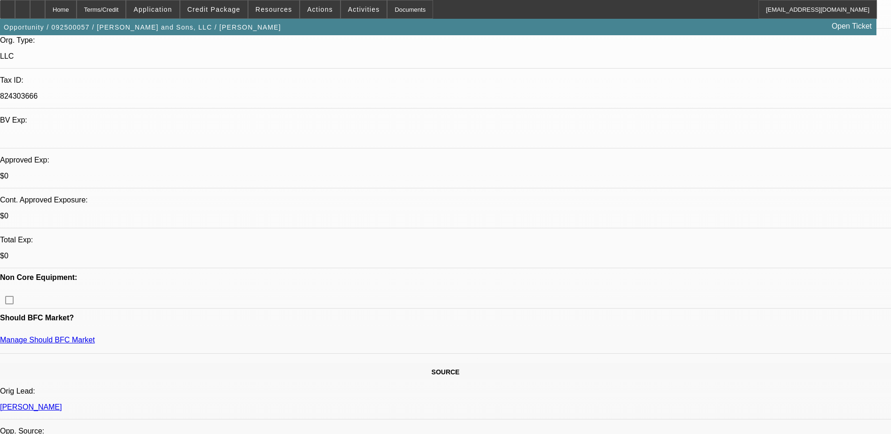
scroll to position [235, 0]
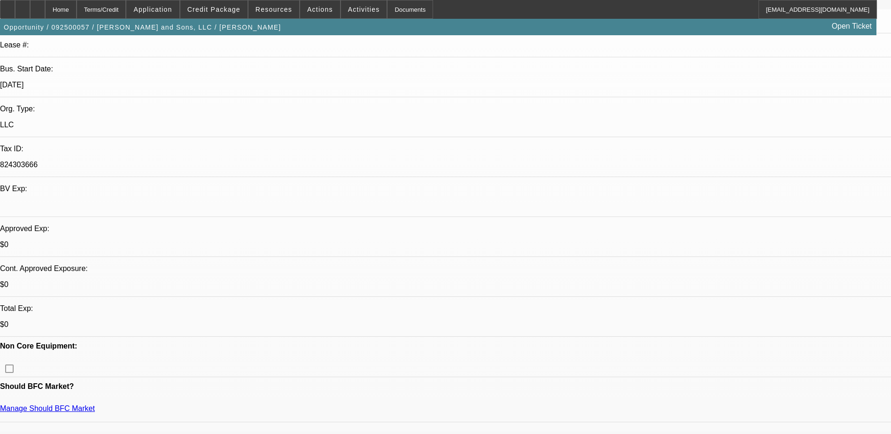
scroll to position [141, 0]
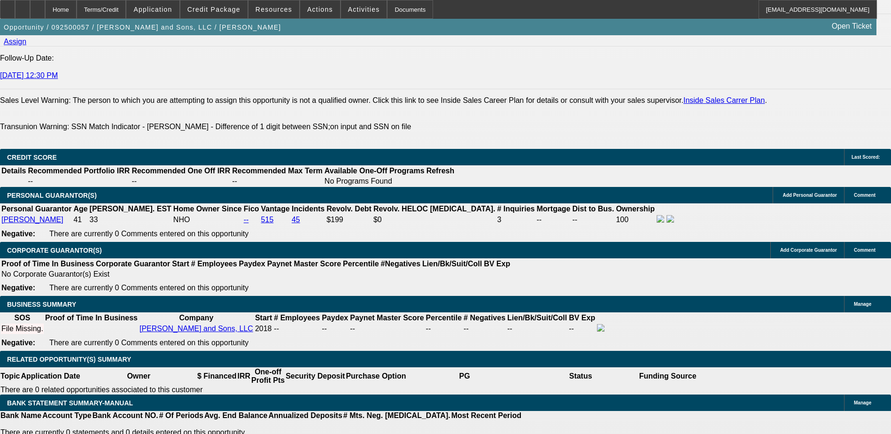
scroll to position [1268, 0]
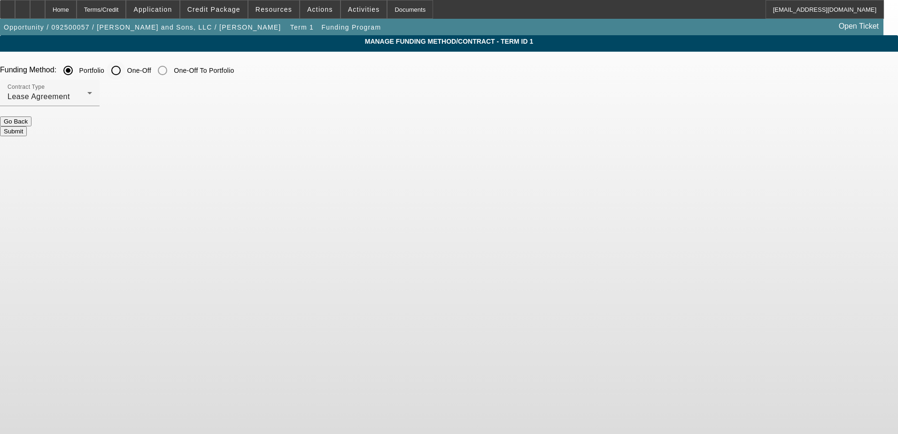
click at [125, 70] on input "One-Off" at bounding box center [116, 70] width 19 height 19
radio input "true"
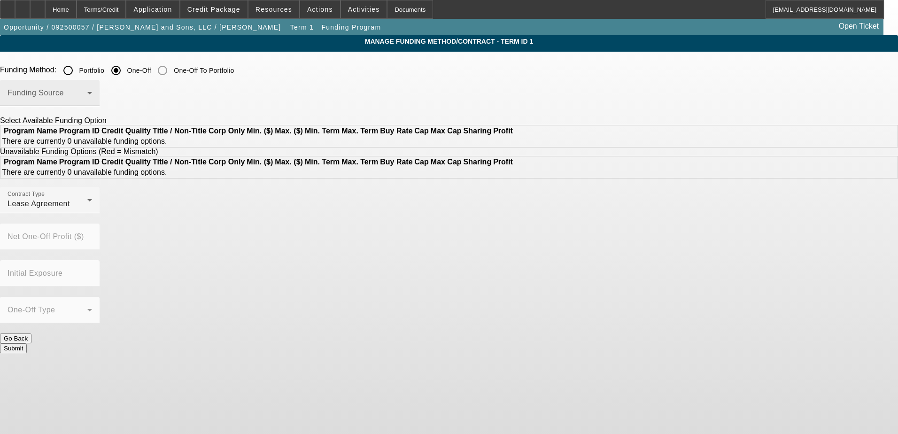
click at [87, 92] on span at bounding box center [48, 96] width 80 height 11
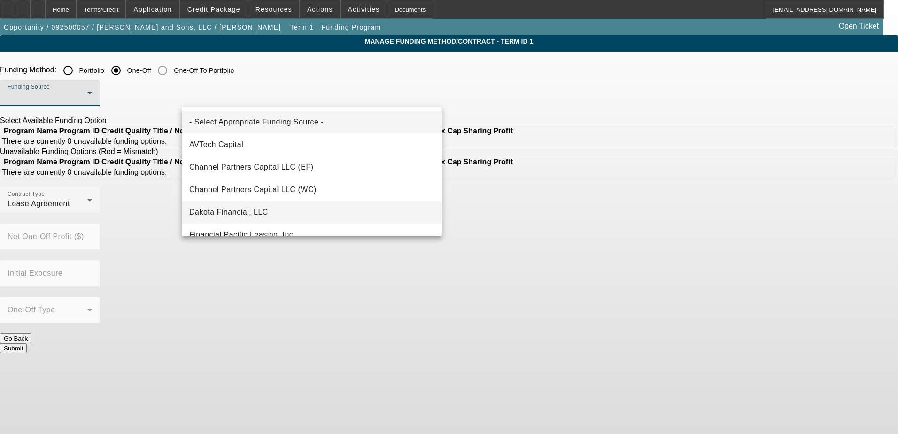
click at [273, 220] on mat-option "Dakota Financial, LLC" at bounding box center [312, 212] width 260 height 23
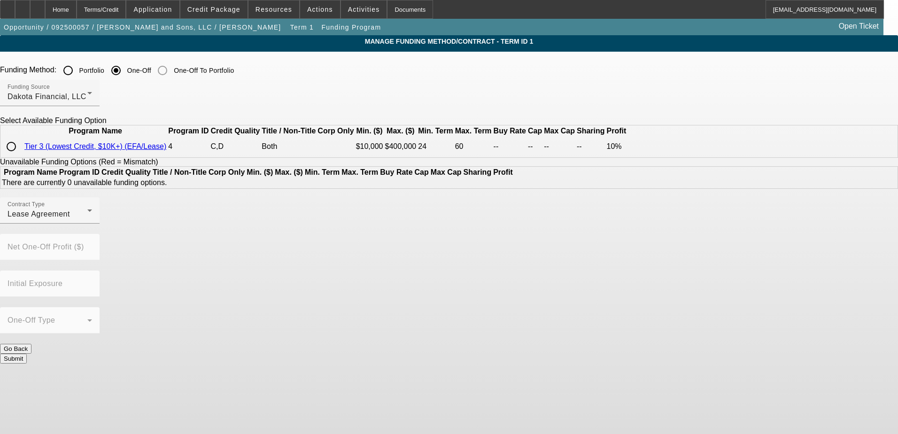
click at [21, 156] on input "radio" at bounding box center [11, 146] width 19 height 19
radio input "true"
click at [27, 390] on button "Submit" at bounding box center [13, 395] width 27 height 10
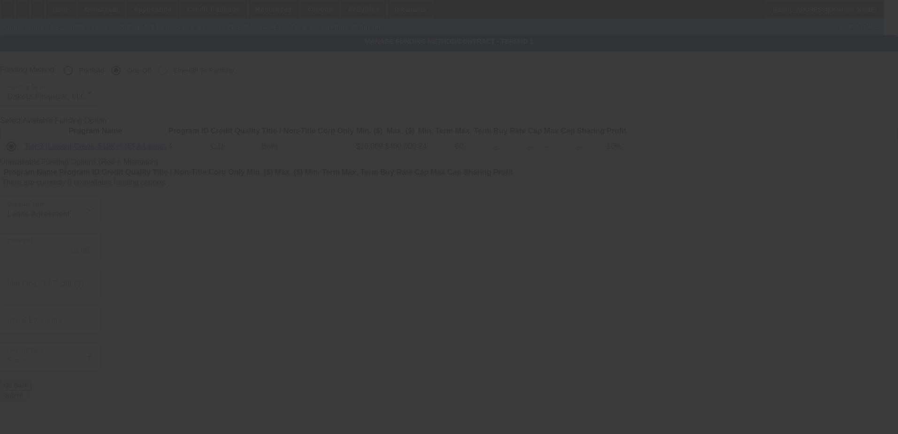
radio input "true"
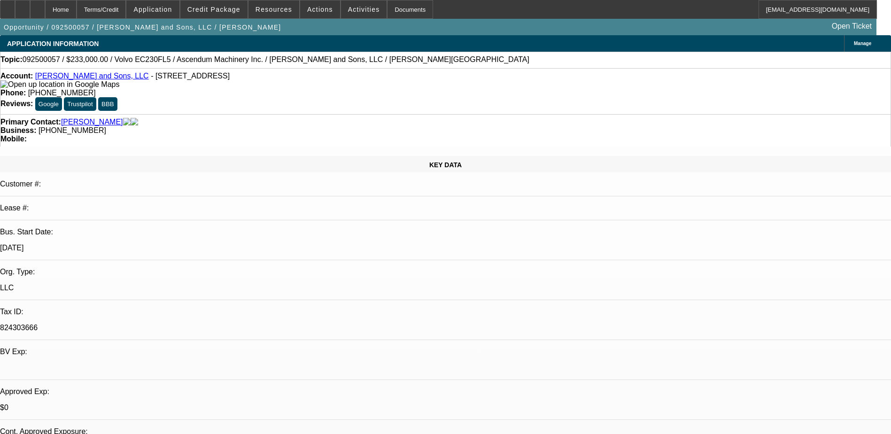
select select "0"
select select "2"
select select "0.1"
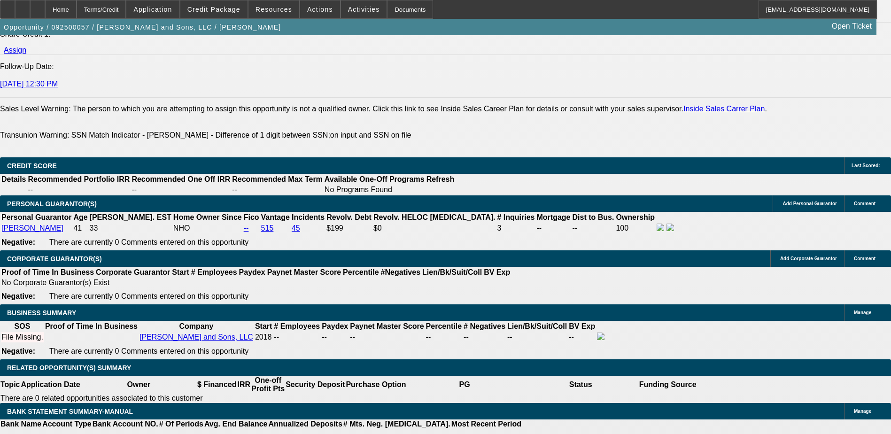
scroll to position [1314, 0]
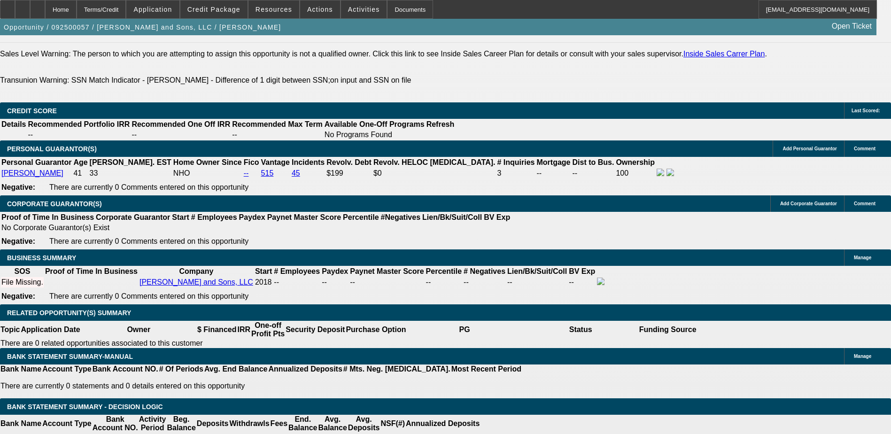
select select "21"
select select "0"
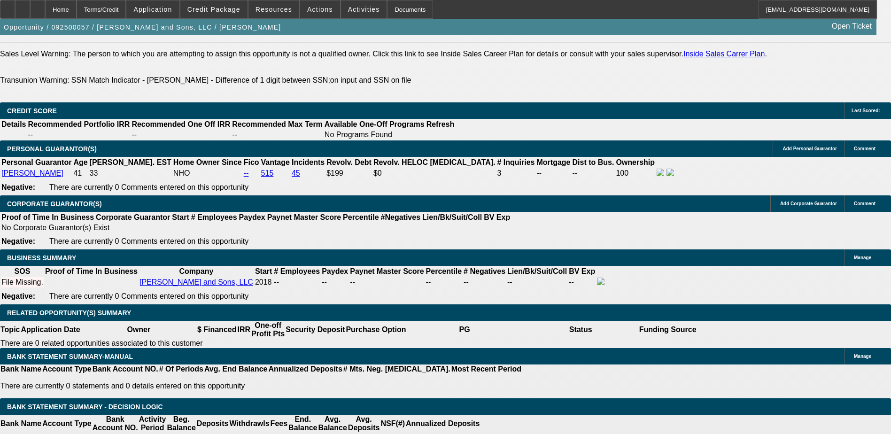
scroll to position [0, 0]
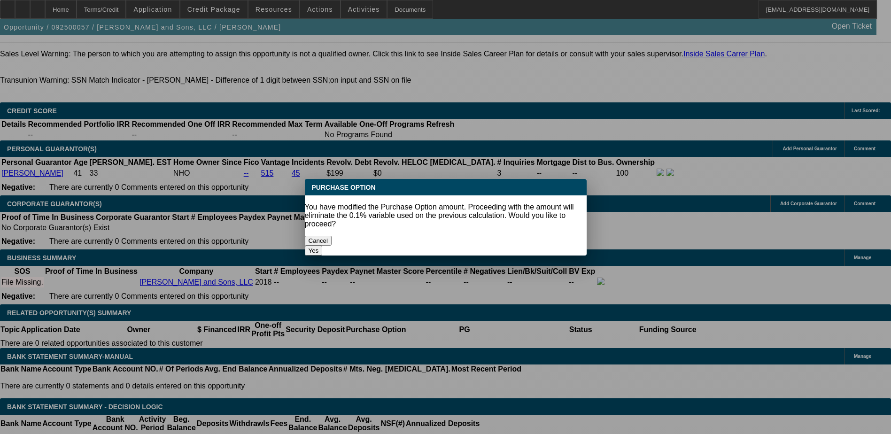
click at [323, 246] on button "Yes" at bounding box center [314, 251] width 18 height 10
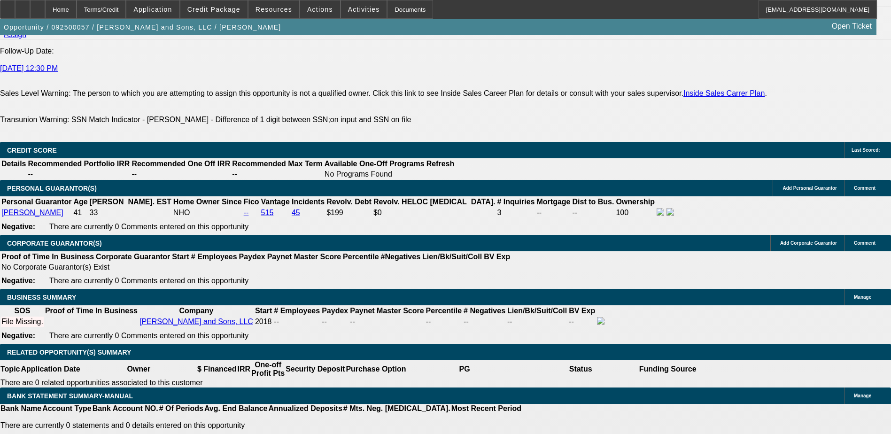
scroll to position [1221, 0]
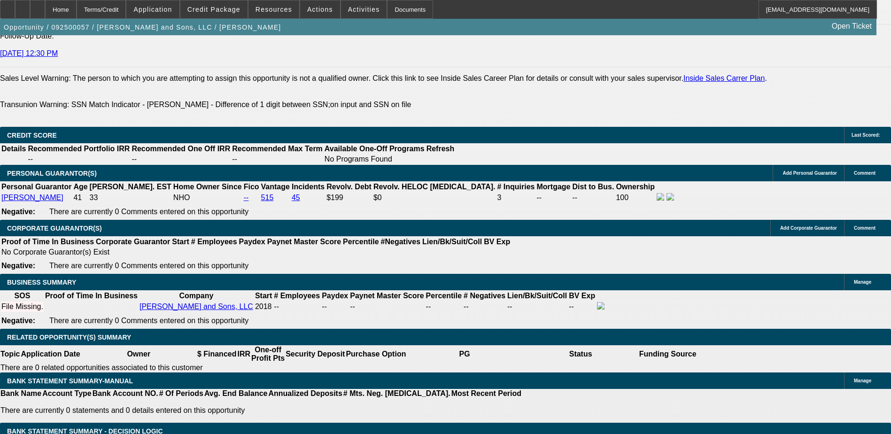
scroll to position [1314, 0]
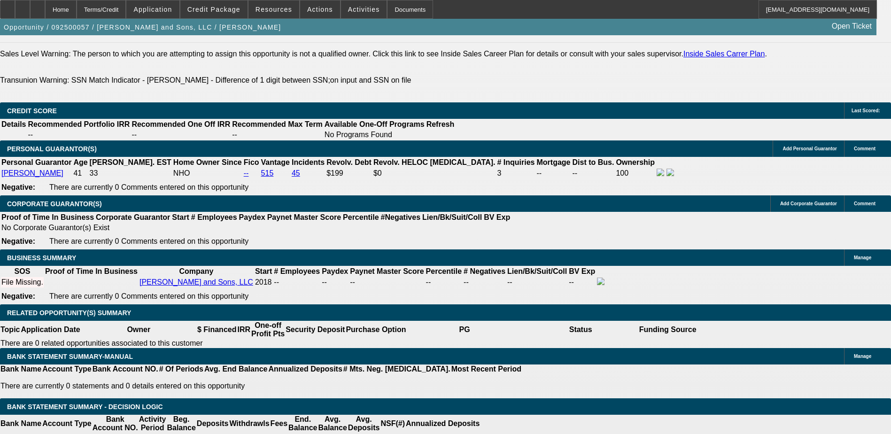
type input "$0.00"
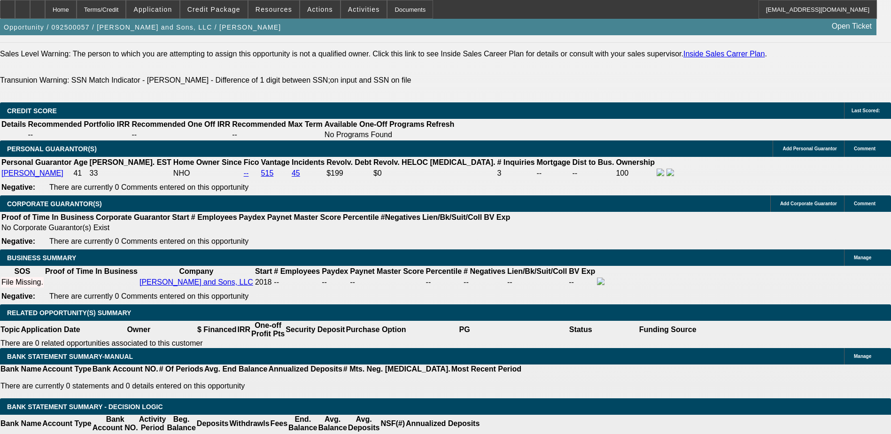
select select "0"
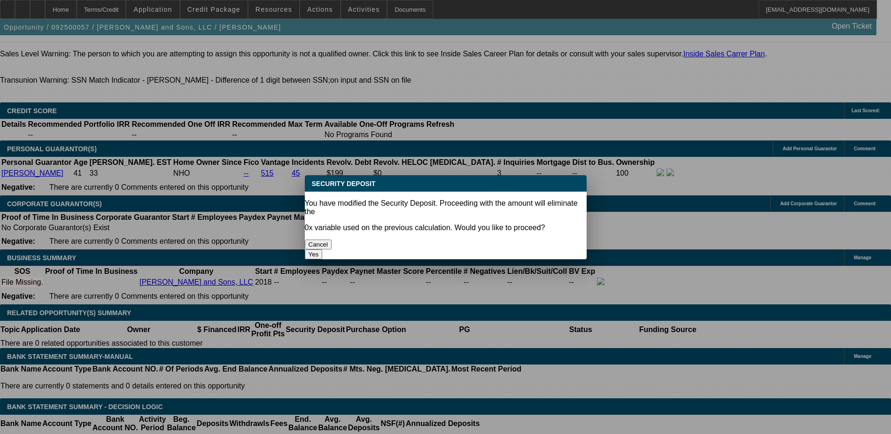
scroll to position [0, 0]
click at [323, 249] on button "Yes" at bounding box center [314, 254] width 18 height 10
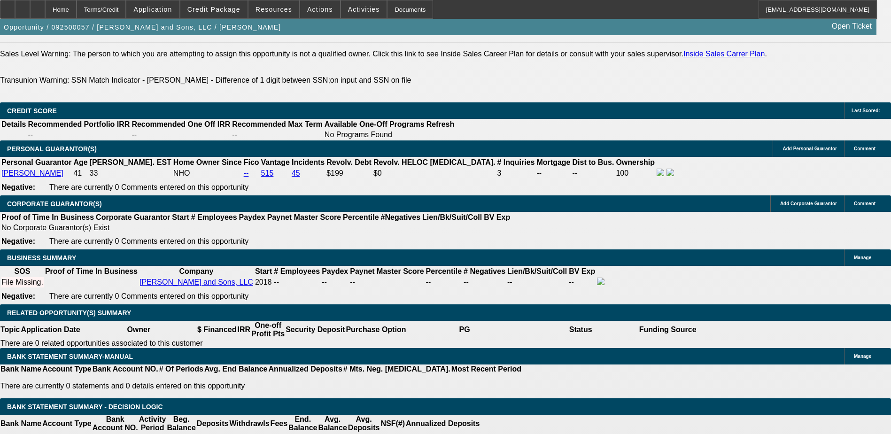
type input "$93,200.00"
select select "6"
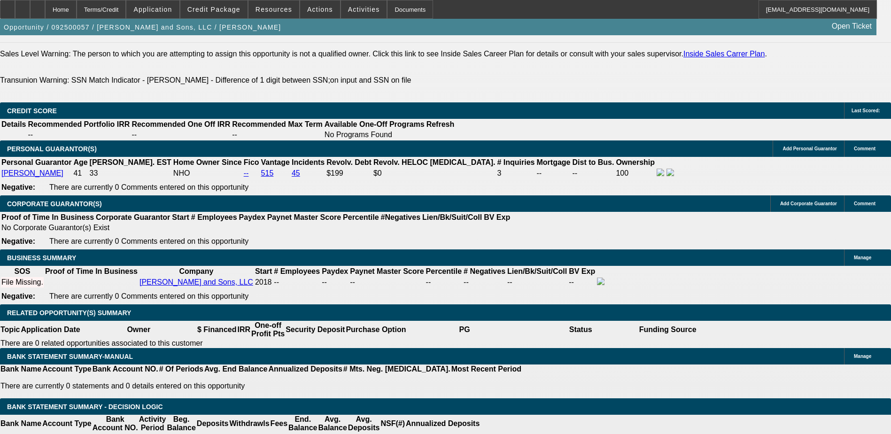
type input "$93,200.00"
type input "4"
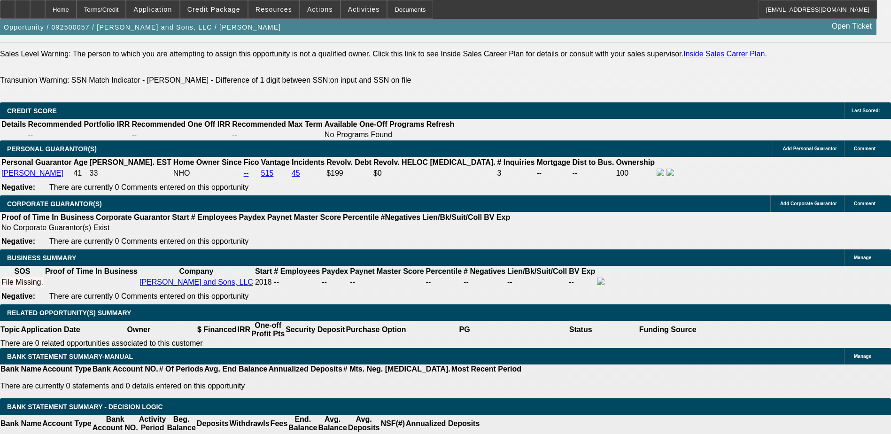
type input "0"
type input "60"
type input "4"
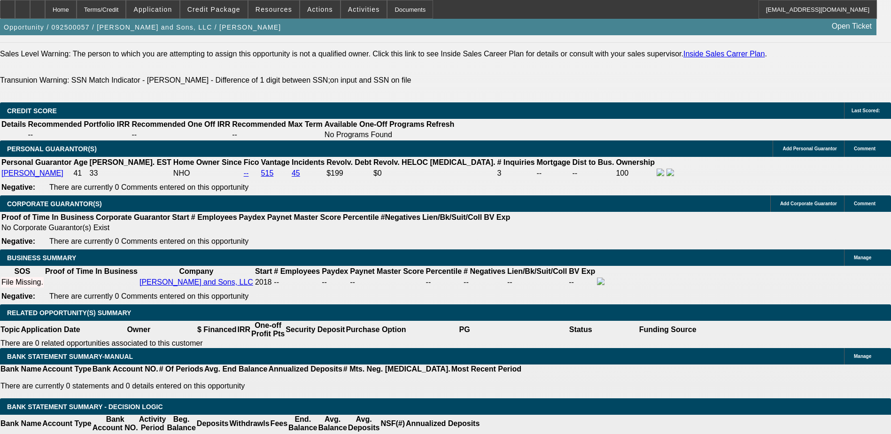
type input "$4,291.05"
type input "40"
type input "$9,029.13"
type input "4"
type input "$4,291.05"
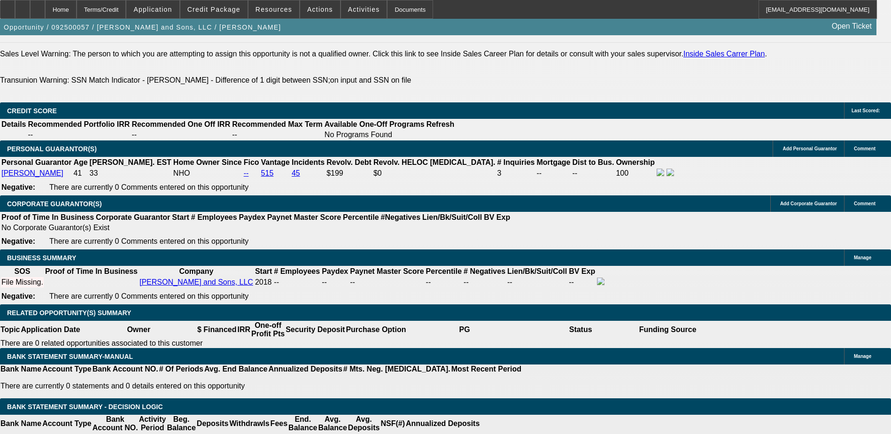
type input "435"
type input "$84,462.50"
type input "35"
type input "$8,269.24"
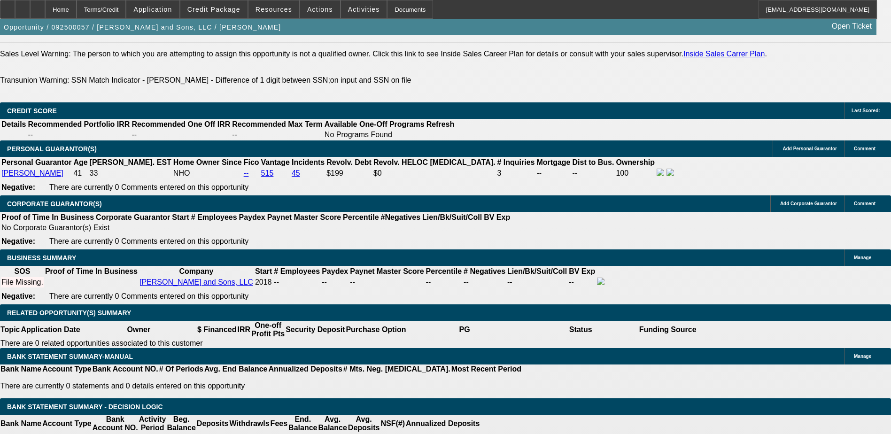
type input "350"
type input "$67,958.35"
type input "30"
type input "$7,538.34"
type input "30"
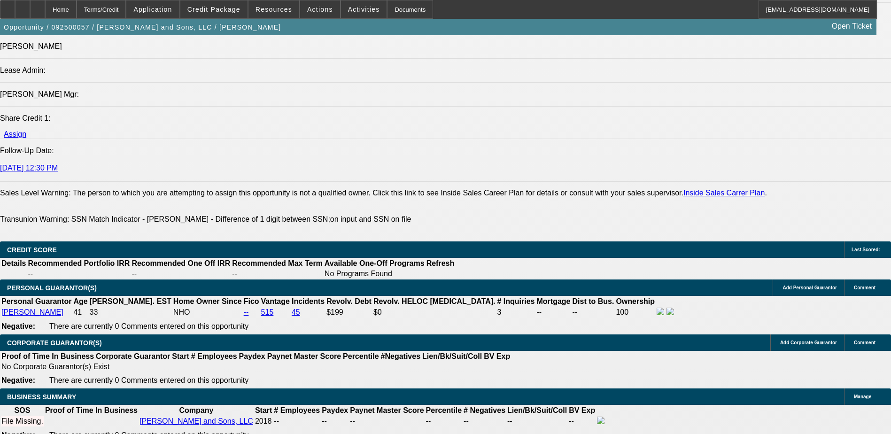
scroll to position [1174, 0]
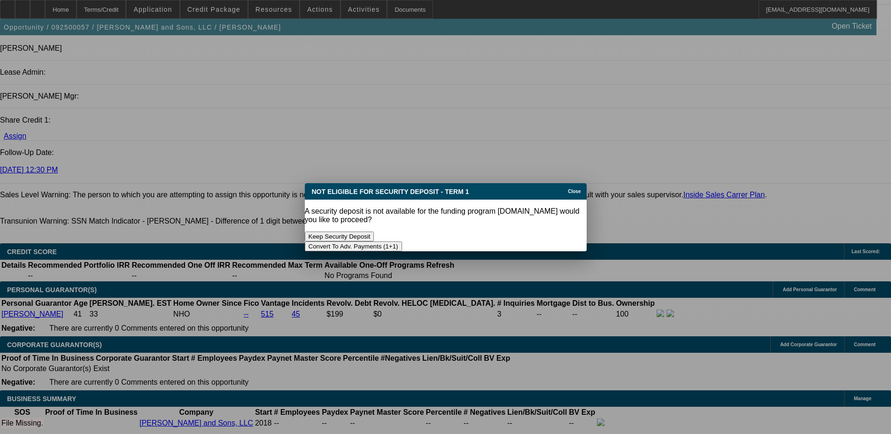
scroll to position [0, 0]
click at [565, 194] on icon at bounding box center [565, 191] width 0 height 5
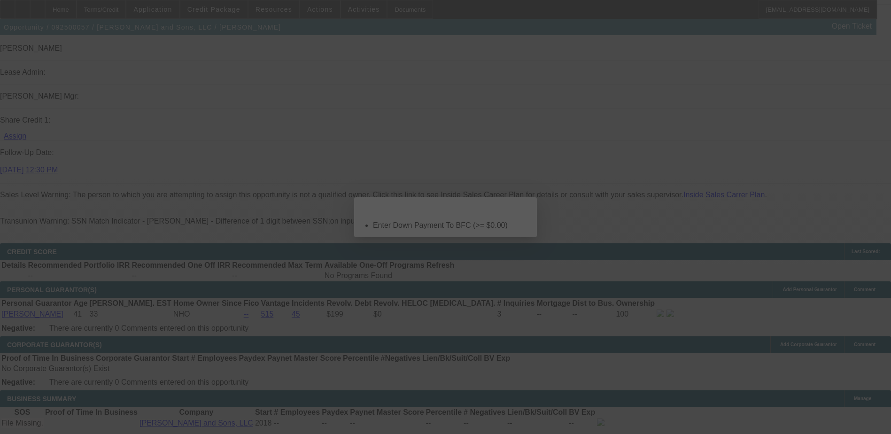
select select "0"
select select "2"
select select "0"
select select "6"
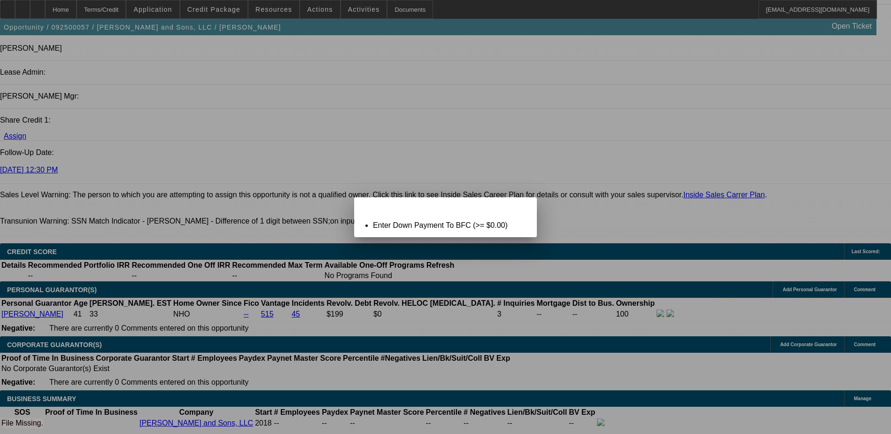
click at [516, 208] on icon at bounding box center [516, 205] width 0 height 5
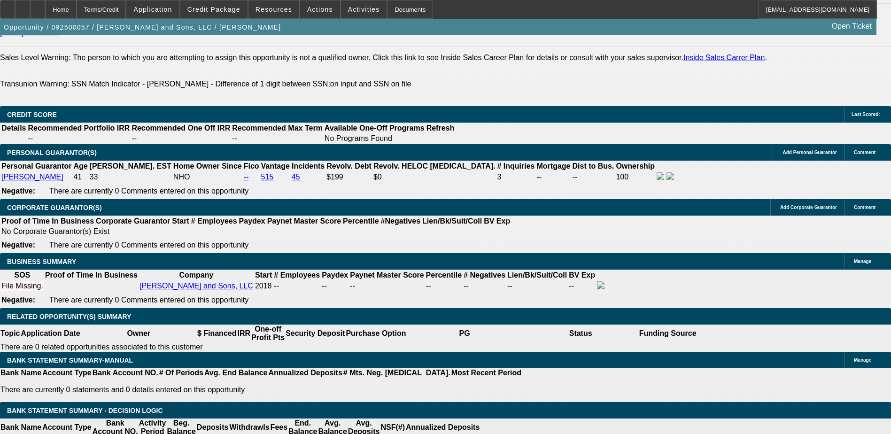
scroll to position [1314, 0]
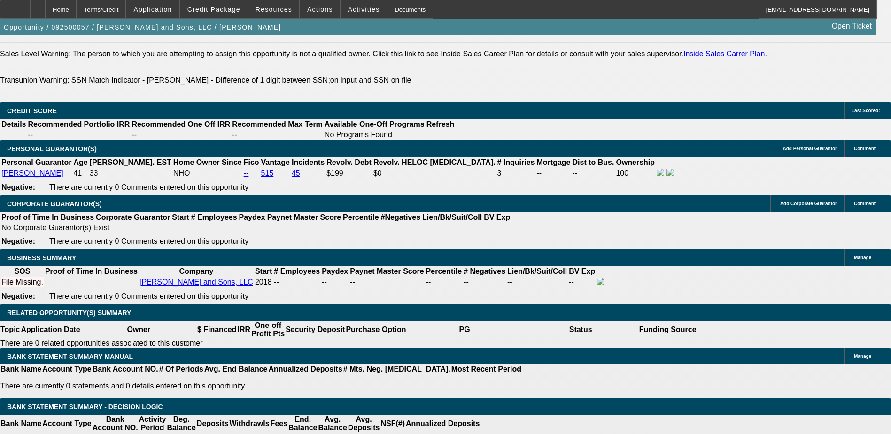
type input "93200"
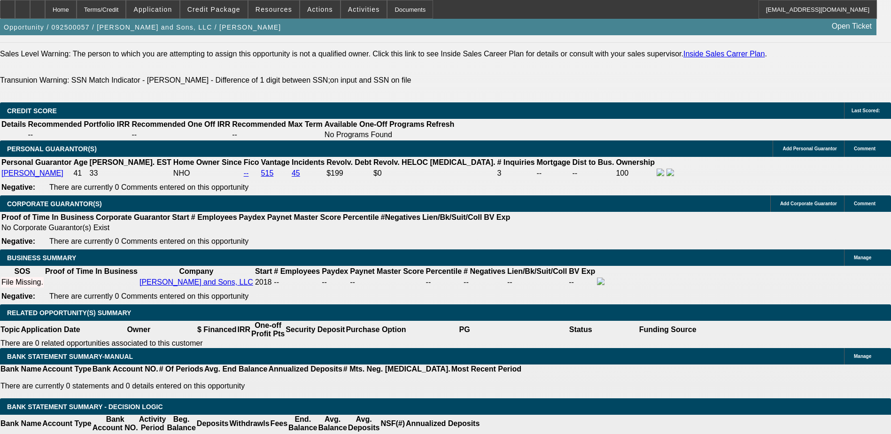
type input "$0.00"
type input "$93,200.00"
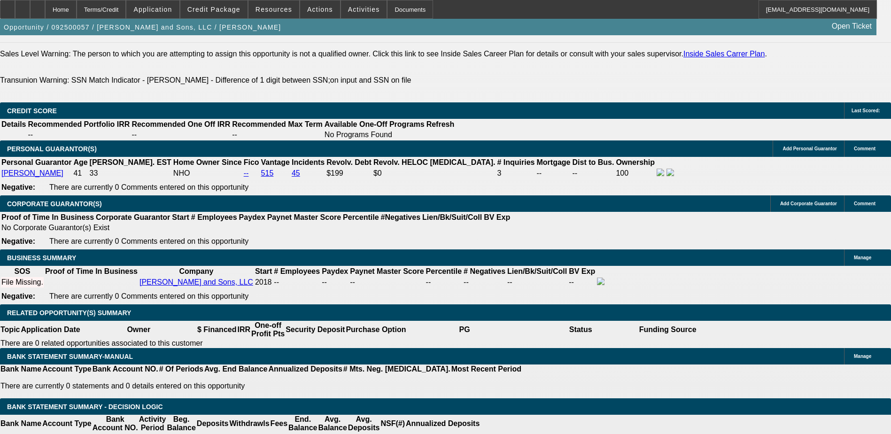
type input "$4,523.00"
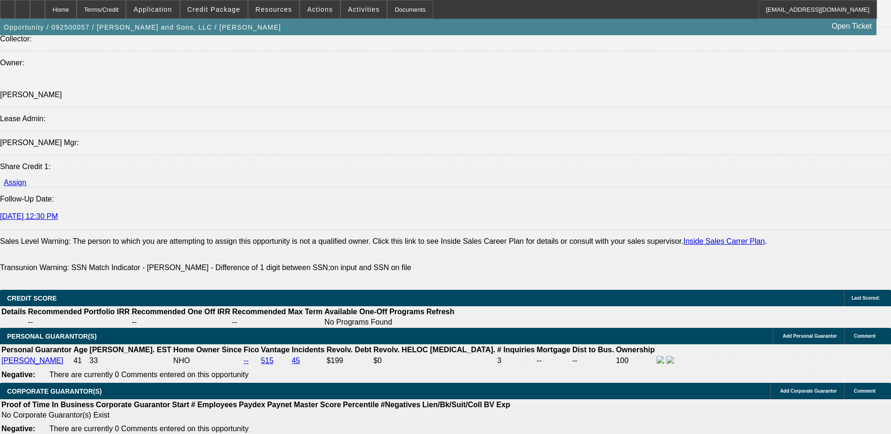
scroll to position [1127, 0]
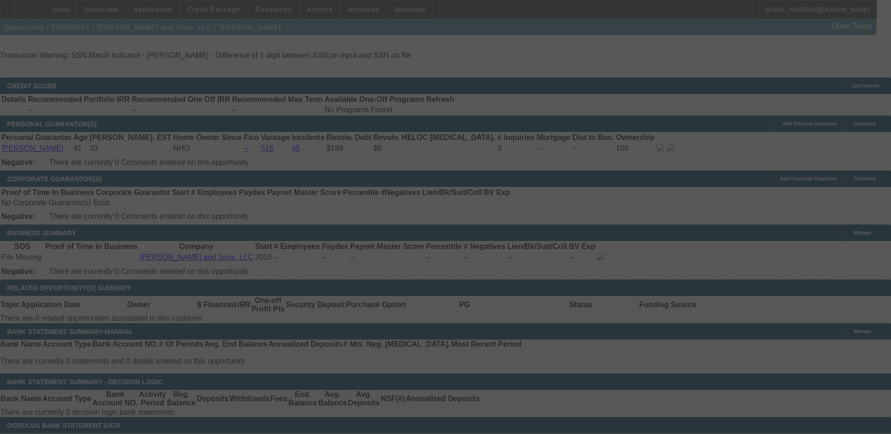
scroll to position [1361, 0]
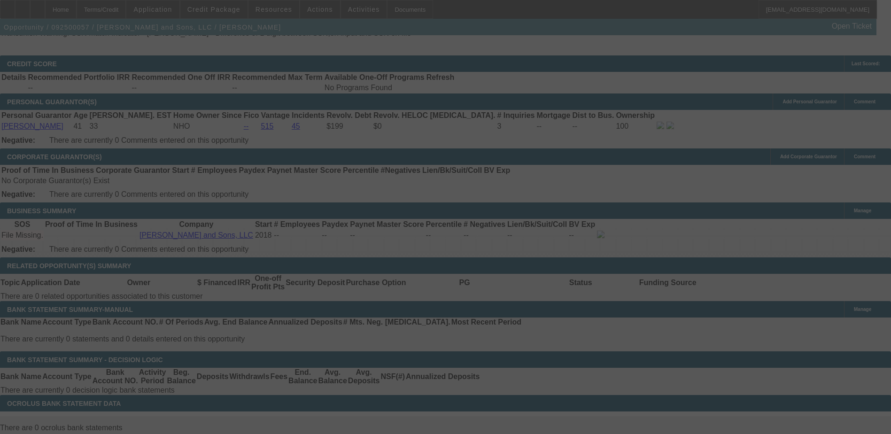
select select "0"
select select "2"
select select "0"
select select "6"
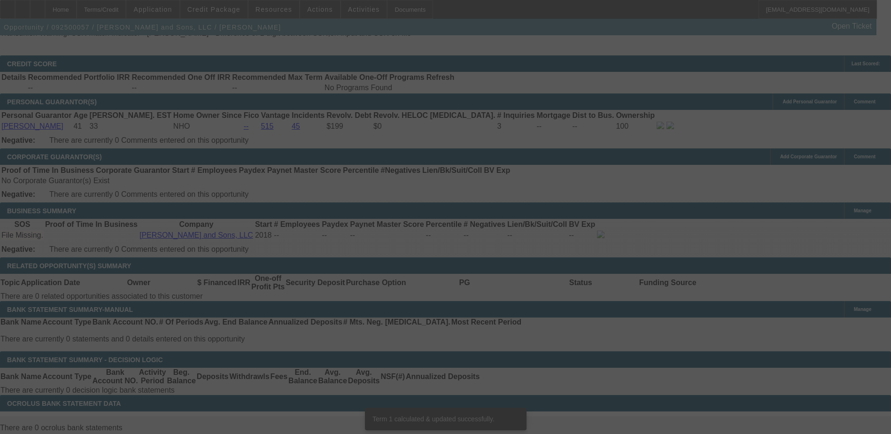
scroll to position [1356, 0]
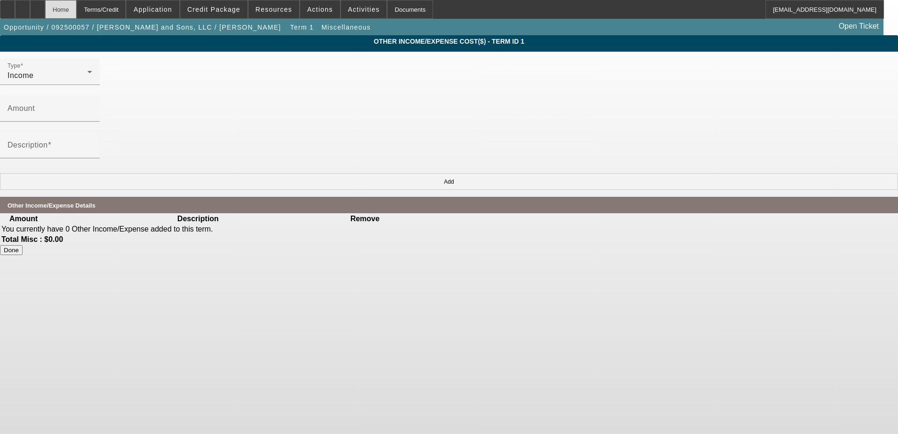
click at [77, 11] on div "Home" at bounding box center [60, 9] width 31 height 19
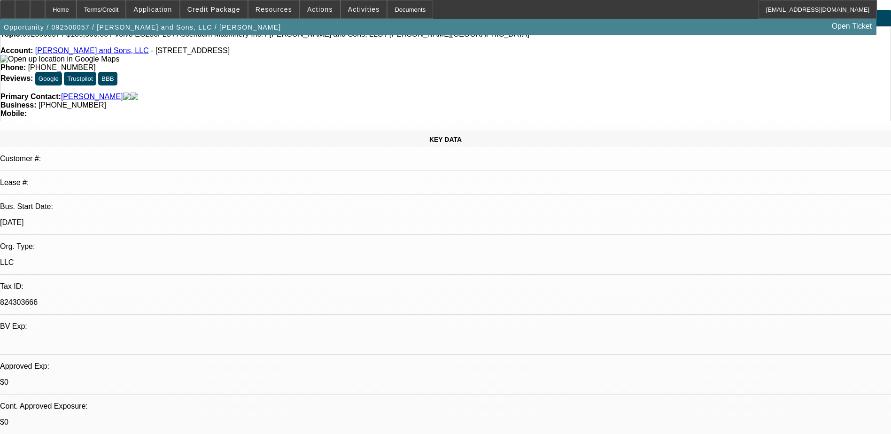
select select "0"
select select "2"
select select "0"
select select "6"
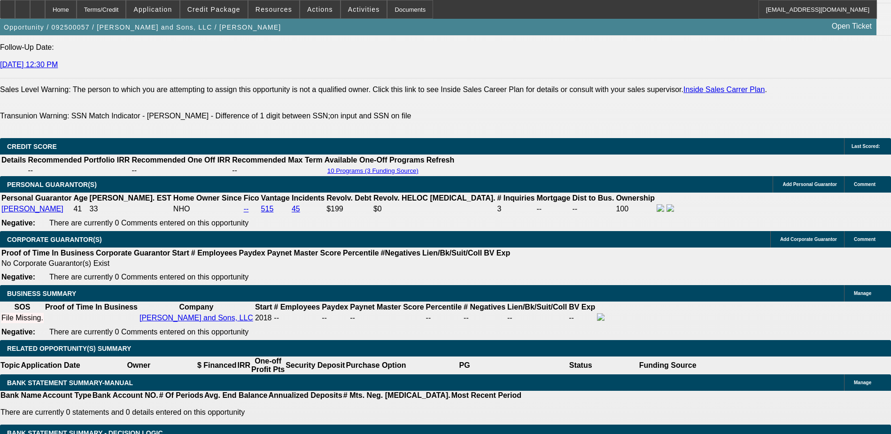
type input "93200"
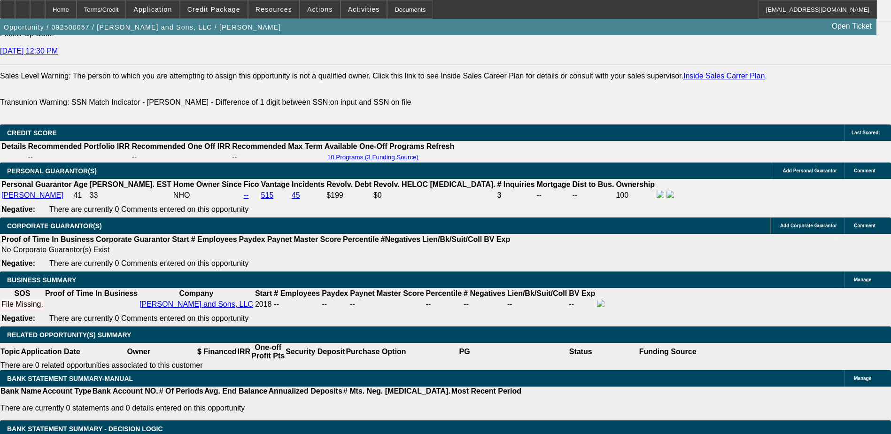
type input "$0.00"
type input "UNKNOWN"
type input "$7,538.34"
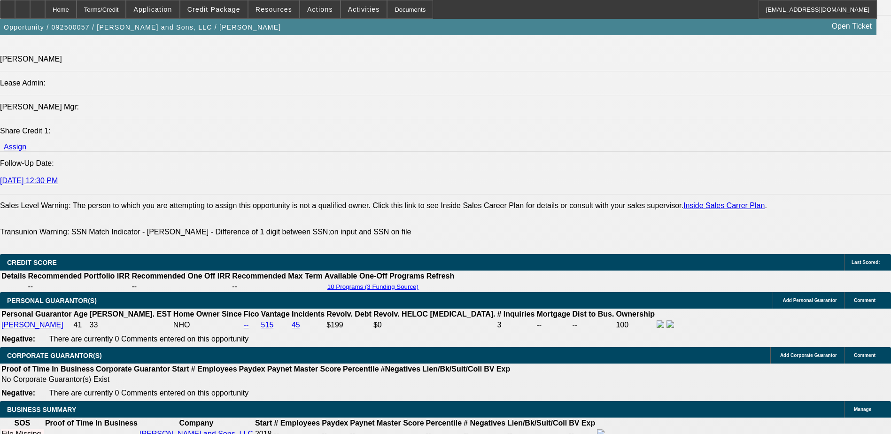
scroll to position [1152, 0]
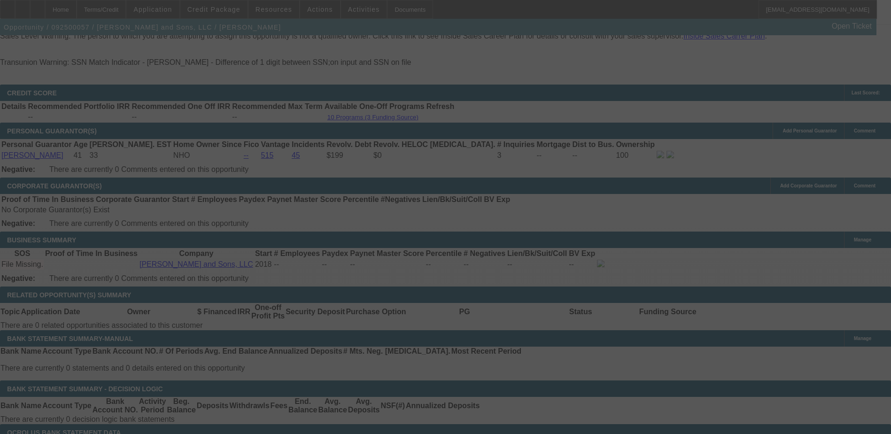
scroll to position [1339, 0]
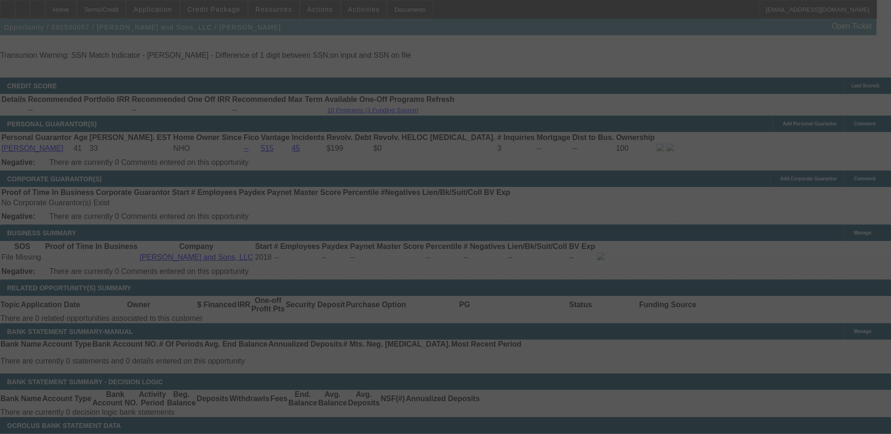
select select "0"
select select "2"
select select "0"
select select "6"
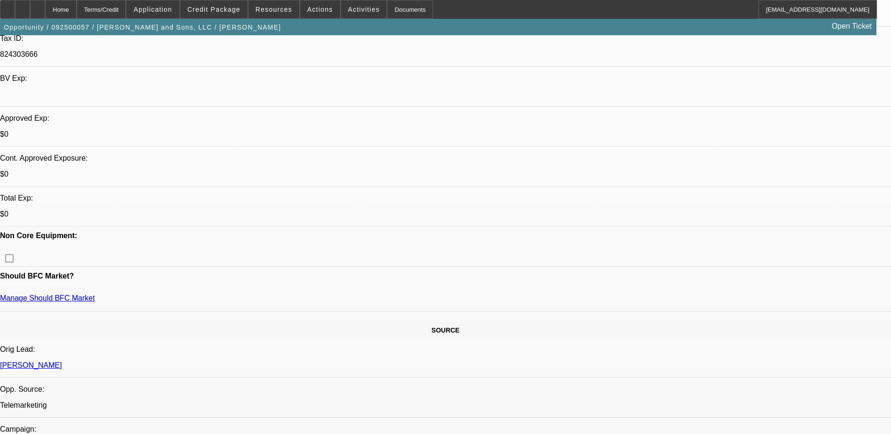
scroll to position [260, 0]
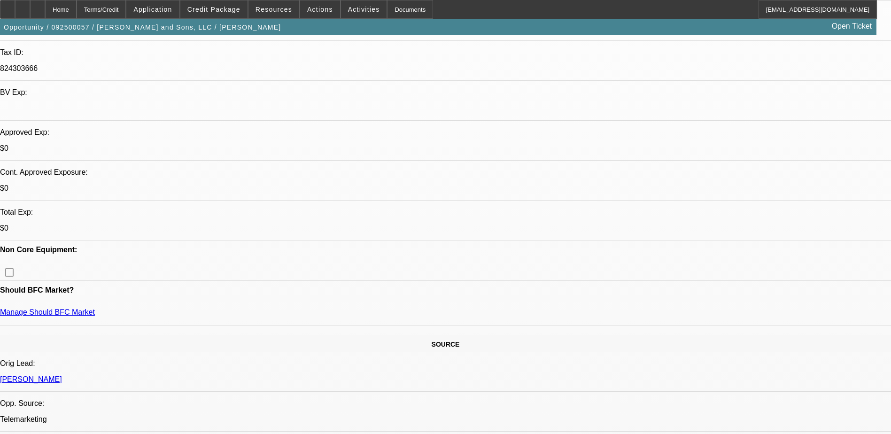
scroll to position [260, 0]
radio input "true"
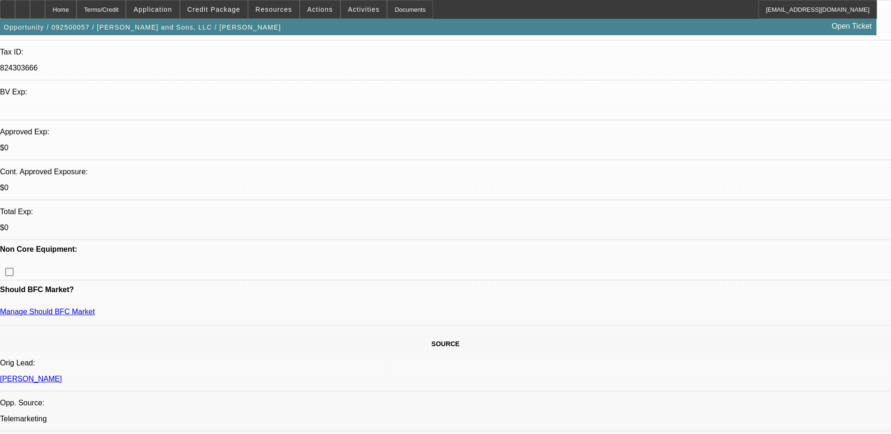
type textarea "T"
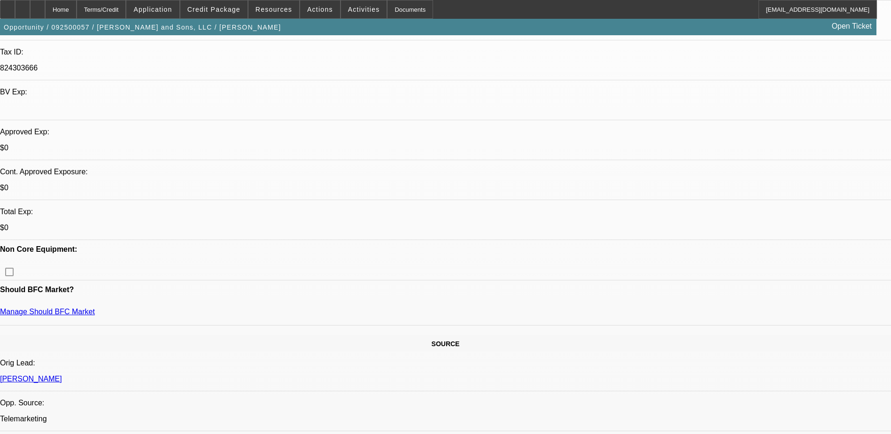
type textarea "Jocolby has multiple contracts with the city doing demo, ground clearing and gr…"
radio input "true"
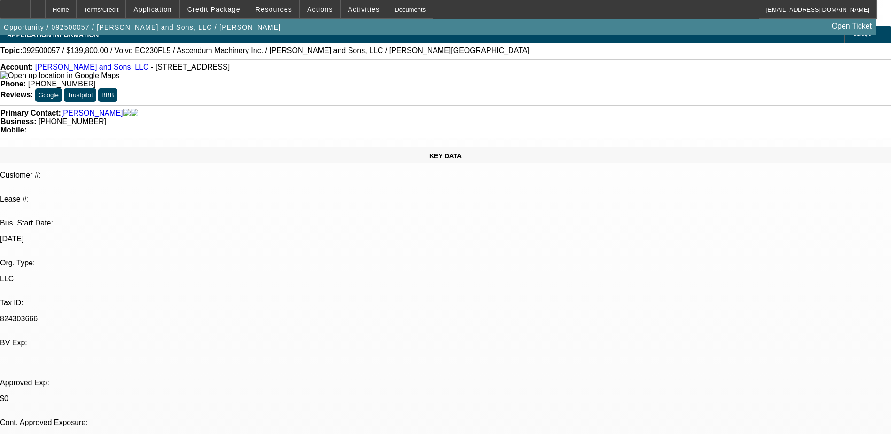
scroll to position [0, 0]
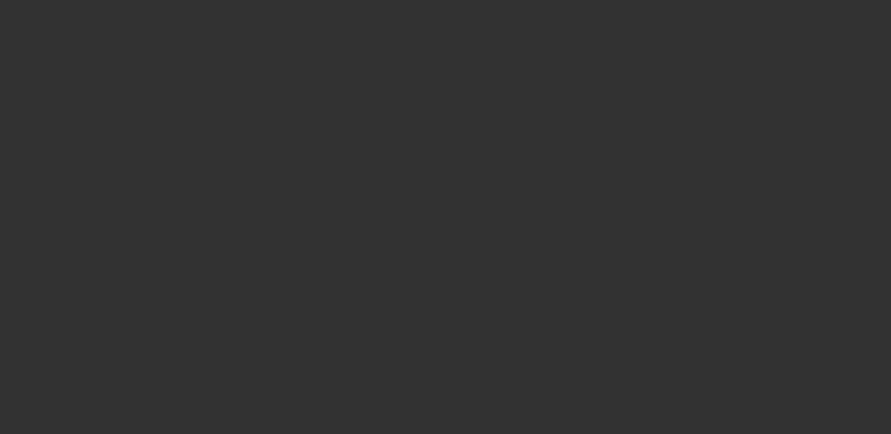
scroll to position [141, 0]
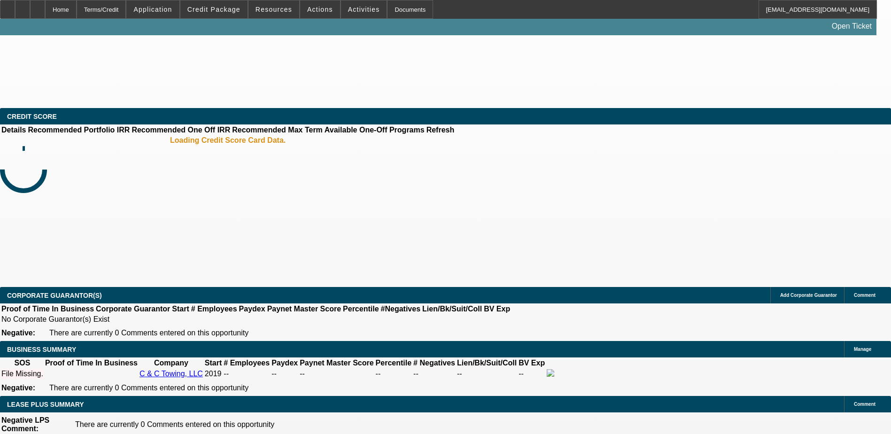
select select "0.2"
select select "2"
select select "0.1"
select select "4"
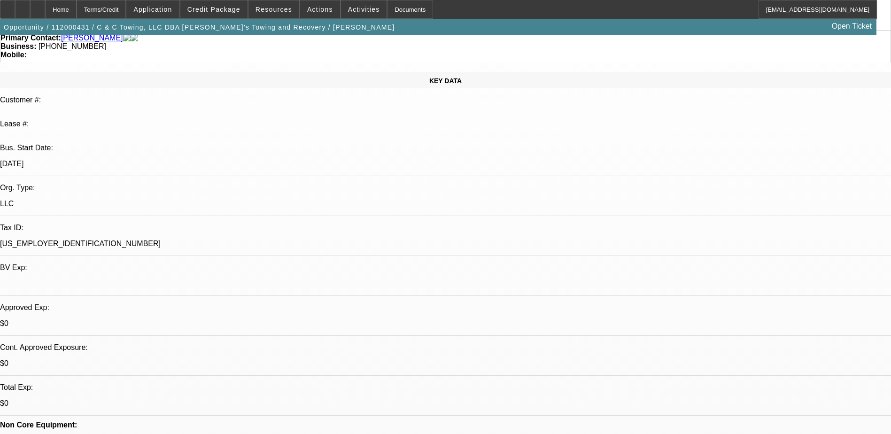
scroll to position [94, 0]
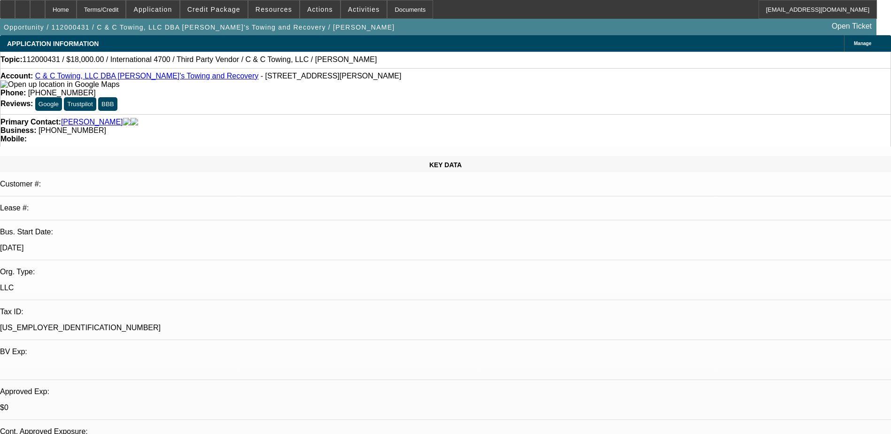
select select "0.2"
select select "2"
select select "0.1"
select select "4"
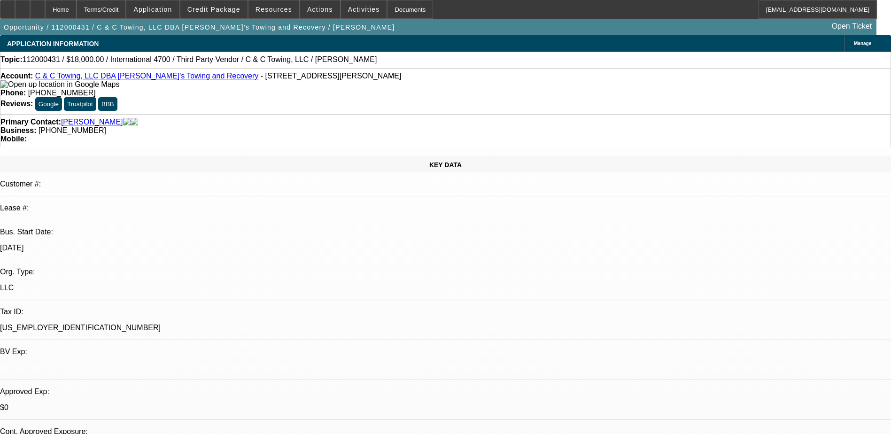
scroll to position [94, 0]
